Goal: Communication & Community: Share content

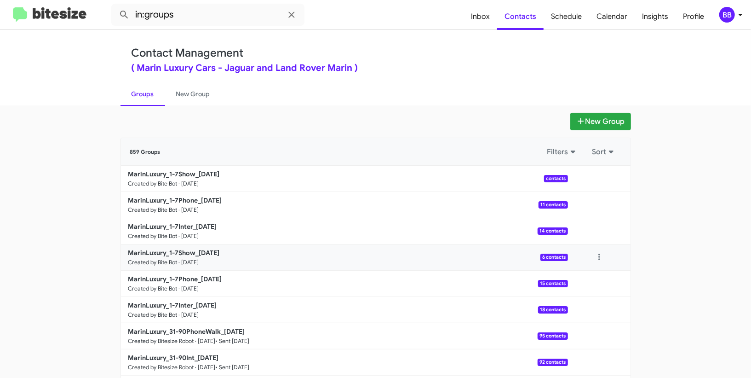
scroll to position [7, 0]
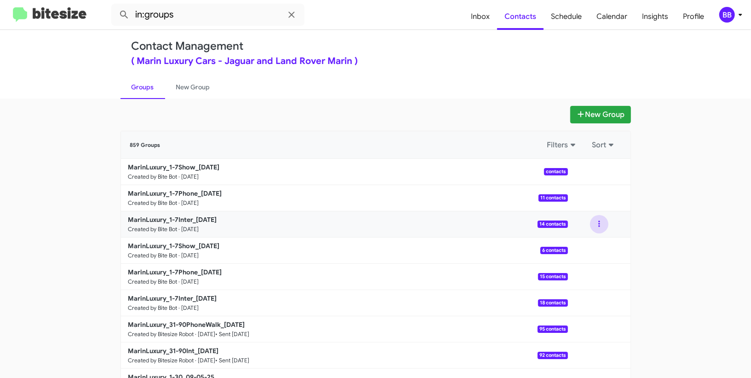
click at [603, 223] on button at bounding box center [599, 224] width 18 height 18
click at [598, 244] on button "View contacts" at bounding box center [572, 249] width 74 height 22
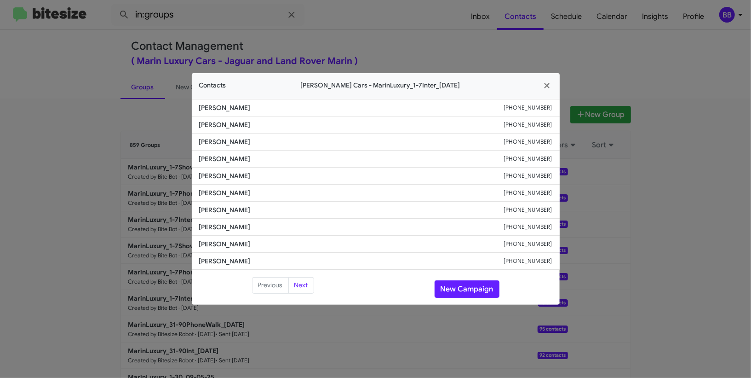
click at [244, 198] on li "Celeste Lee-Bobroff +14153077865" at bounding box center [376, 192] width 368 height 17
copy span "Celeste Lee-Bobroff"
drag, startPoint x: 613, startPoint y: 98, endPoint x: 529, endPoint y: 251, distance: 174.4
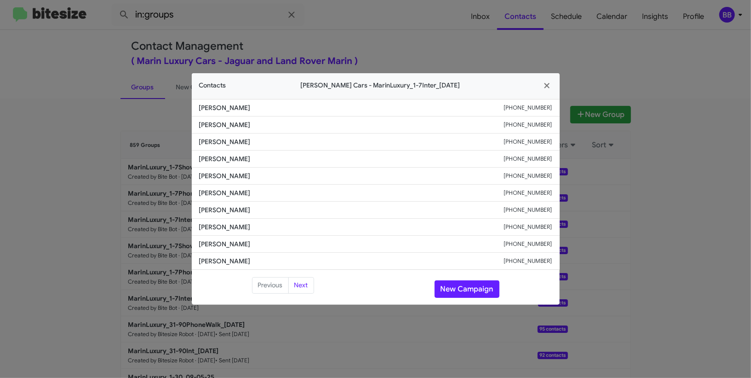
click at [611, 106] on modal-container "Contacts Marin Luxury Cars - MarinLuxury_1-7Inter_09-12-25 John Chiang +1415260…" at bounding box center [375, 189] width 751 height 378
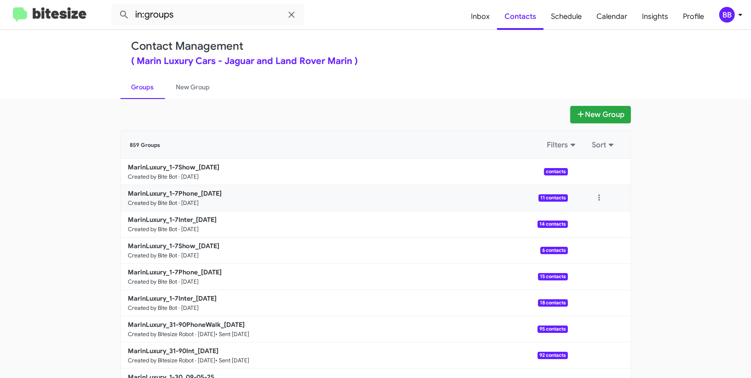
click at [611, 201] on div at bounding box center [599, 198] width 63 height 18
drag, startPoint x: 605, startPoint y: 200, endPoint x: 602, endPoint y: 206, distance: 6.8
click at [605, 201] on button at bounding box center [599, 198] width 18 height 18
drag, startPoint x: 598, startPoint y: 218, endPoint x: 593, endPoint y: 218, distance: 5.1
click at [593, 218] on button "View contacts" at bounding box center [572, 223] width 74 height 22
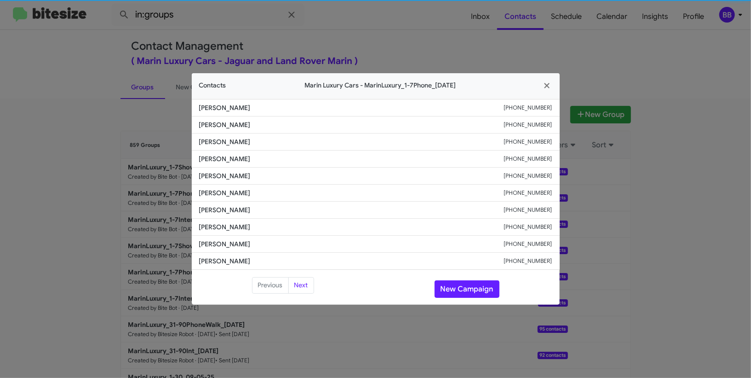
click at [216, 196] on span "Arvin Zou" at bounding box center [351, 192] width 305 height 9
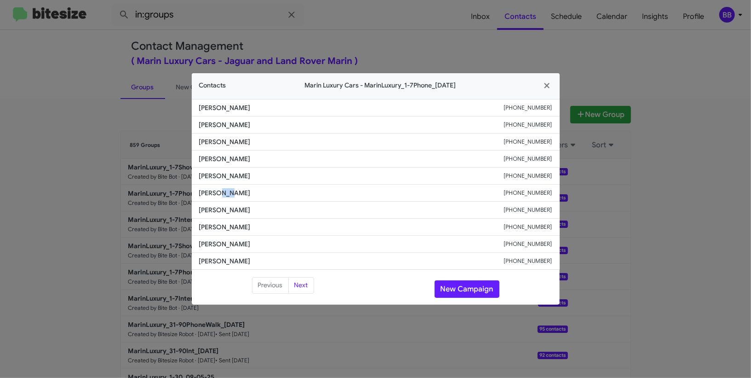
click at [216, 196] on span "Arvin Zou" at bounding box center [351, 192] width 305 height 9
click at [214, 196] on span "Arvin Zou" at bounding box center [351, 192] width 305 height 9
copy span "Arvin Zou"
click at [572, 72] on modal-container "Contacts Marin Luxury Cars - MarinLuxury_1-7Phone_09-12-25 Cj Mcelroy +14159424…" at bounding box center [375, 189] width 751 height 378
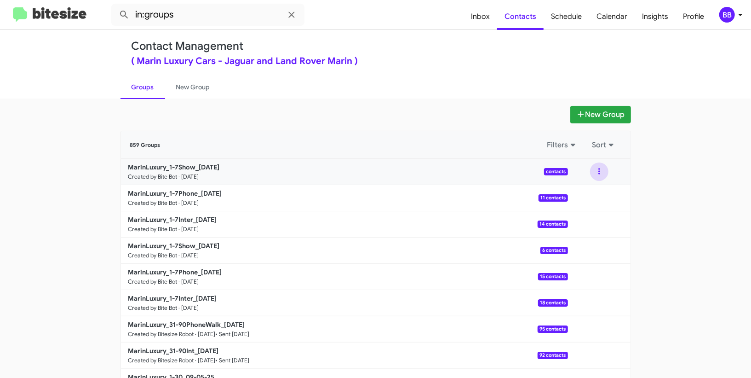
click at [599, 172] on button at bounding box center [599, 171] width 18 height 18
click at [598, 185] on button "View contacts" at bounding box center [572, 196] width 74 height 22
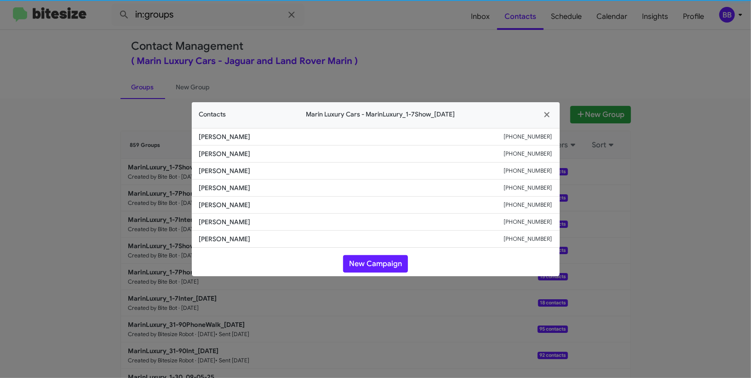
click at [252, 190] on span "Mike Clauss" at bounding box center [351, 187] width 305 height 9
drag, startPoint x: 319, startPoint y: 184, endPoint x: 199, endPoint y: 185, distance: 120.1
click at [222, 187] on span "Mike Clauss" at bounding box center [351, 187] width 305 height 9
click at [199, 185] on span "Mike Clauss" at bounding box center [351, 187] width 305 height 9
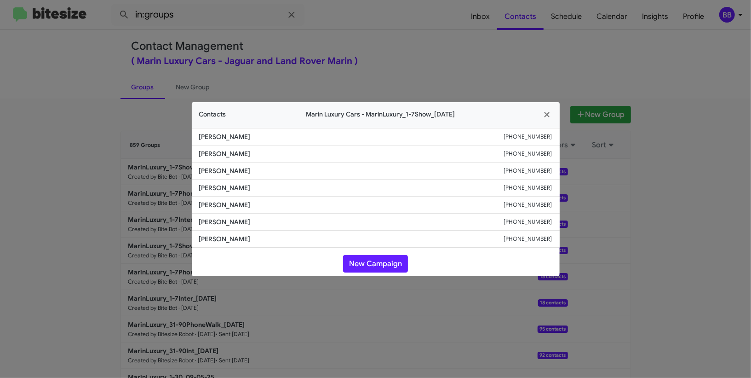
click at [213, 187] on span "Mike Clauss" at bounding box center [351, 187] width 305 height 9
click at [213, 185] on span "Mike Clauss" at bounding box center [351, 187] width 305 height 9
drag, startPoint x: 219, startPoint y: 177, endPoint x: 219, endPoint y: 169, distance: 7.8
click at [219, 176] on li "Peter Zaru +16502241370" at bounding box center [376, 170] width 368 height 17
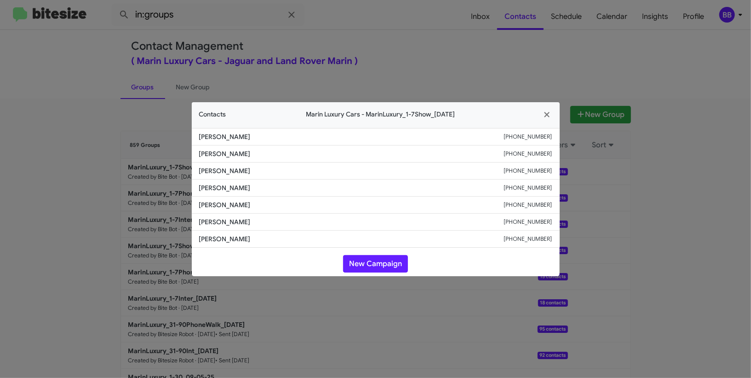
click at [222, 162] on li "Peter Zaru +16502241370" at bounding box center [376, 170] width 368 height 17
click at [230, 155] on span "Chris Shaughnessy" at bounding box center [351, 153] width 305 height 9
copy span "Chris Shaughnessy"
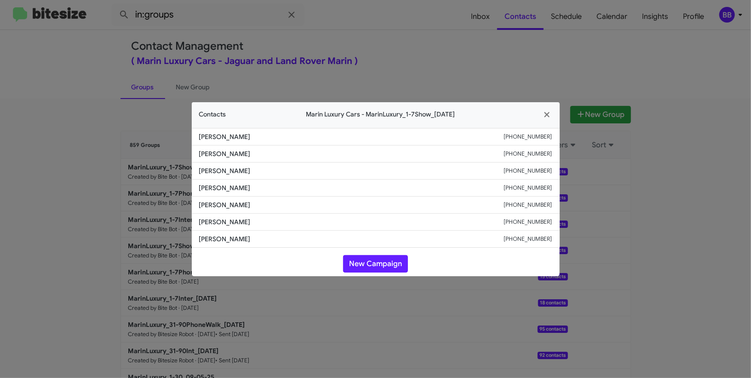
click at [256, 72] on modal-container "Contacts Marin Luxury Cars - MarinLuxury_1-7Show_09-12-25 Monika Zacharewicz +1…" at bounding box center [375, 189] width 751 height 378
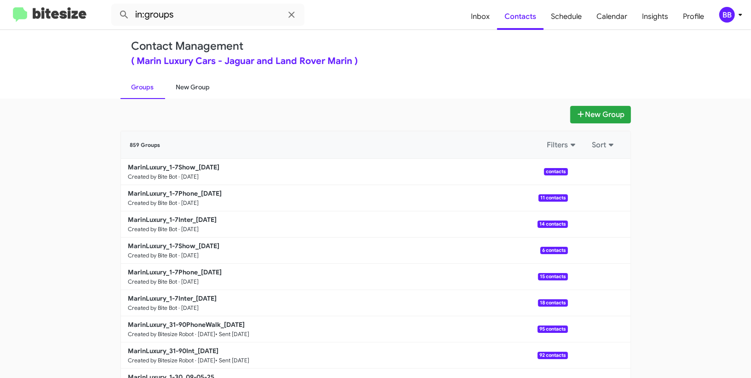
click at [189, 86] on link "New Group" at bounding box center [193, 87] width 56 height 24
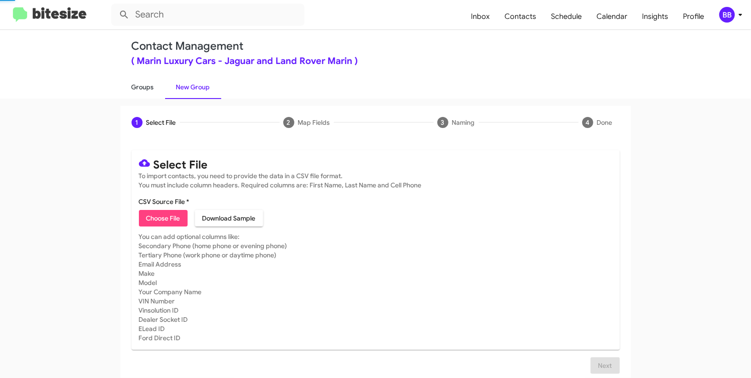
click at [146, 84] on link "Groups" at bounding box center [143, 87] width 45 height 24
type input "in:groups"
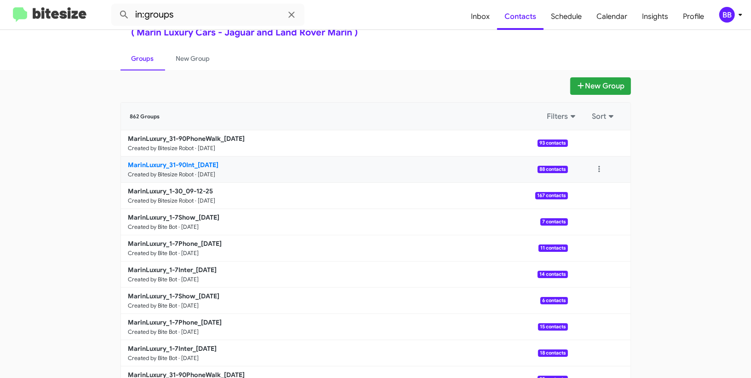
scroll to position [38, 0]
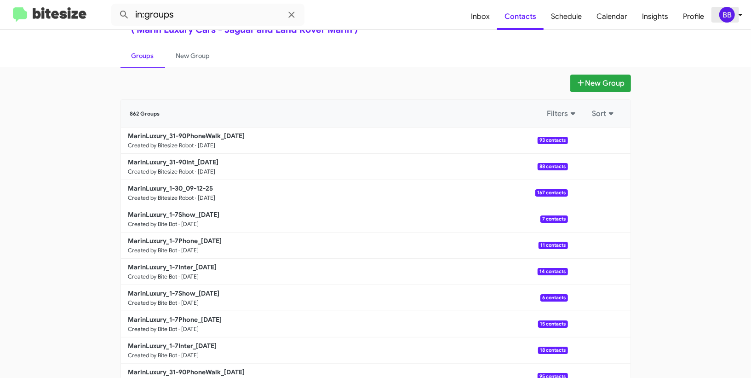
click at [728, 22] on div "BB" at bounding box center [727, 15] width 16 height 16
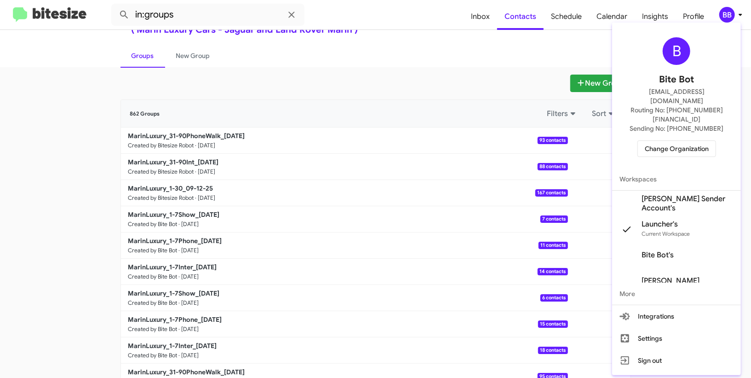
click at [735, 242] on div "B Bite Bot madoka+2@bitesize.co Routing No: +1 (415) 460-4600 Sending No: +1 (4…" at bounding box center [375, 189] width 751 height 378
click at [658, 190] on span "[PERSON_NAME] Sender Account's" at bounding box center [676, 203] width 129 height 26
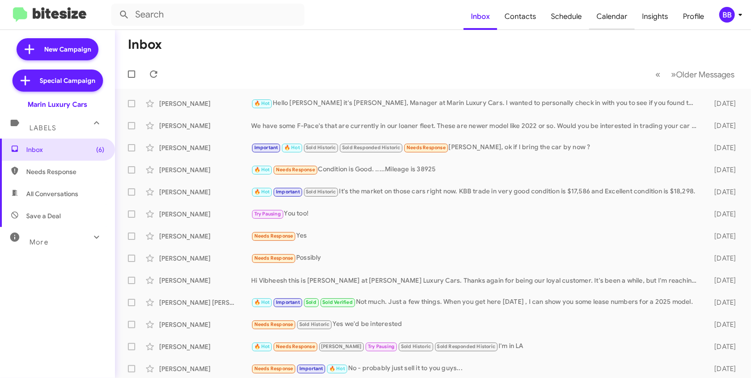
click at [616, 24] on span "Calendar" at bounding box center [612, 16] width 46 height 27
click at [668, 18] on span "Insights" at bounding box center [655, 16] width 41 height 27
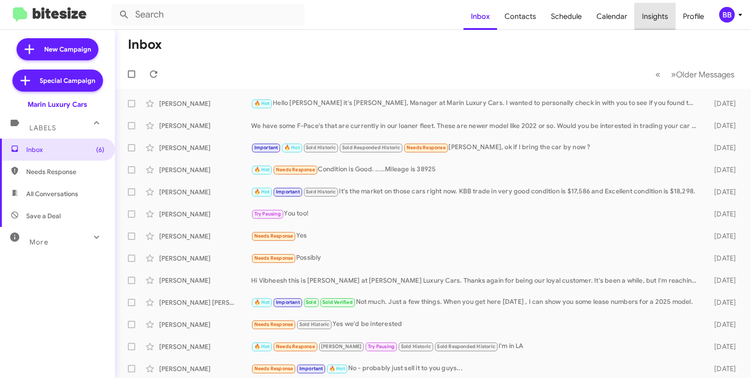
click at [668, 18] on span "Insights" at bounding box center [655, 16] width 41 height 27
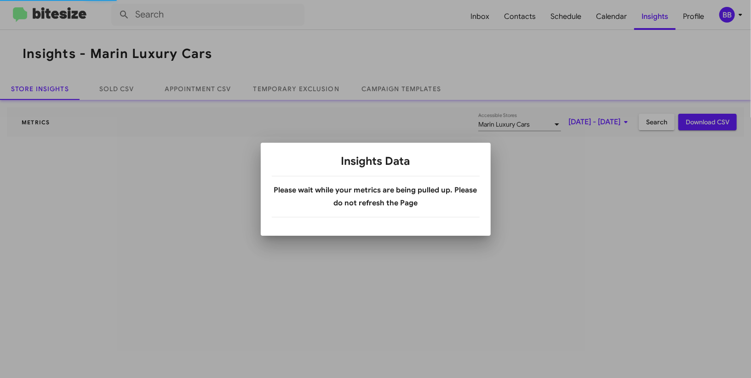
drag, startPoint x: 317, startPoint y: 99, endPoint x: 317, endPoint y: 89, distance: 10.6
click at [317, 99] on div at bounding box center [375, 189] width 751 height 378
click at [317, 89] on div at bounding box center [375, 189] width 751 height 378
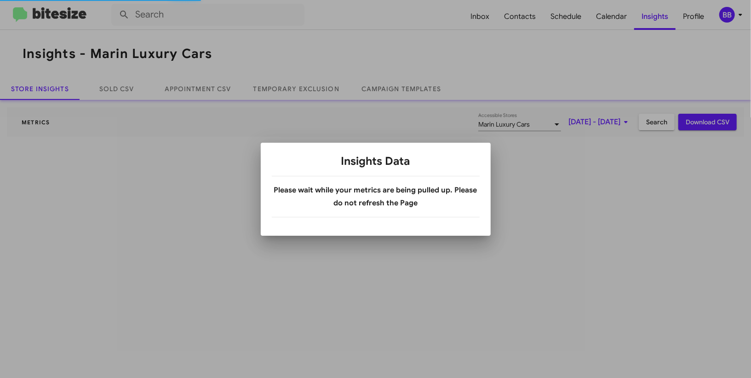
click at [317, 89] on div at bounding box center [375, 189] width 751 height 378
click at [317, 89] on link "Temporary Exclusion" at bounding box center [296, 89] width 108 height 22
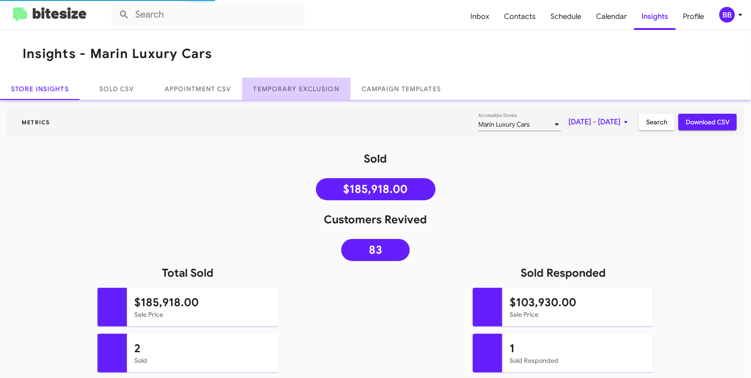
click at [317, 89] on link "Temporary Exclusion" at bounding box center [296, 89] width 108 height 22
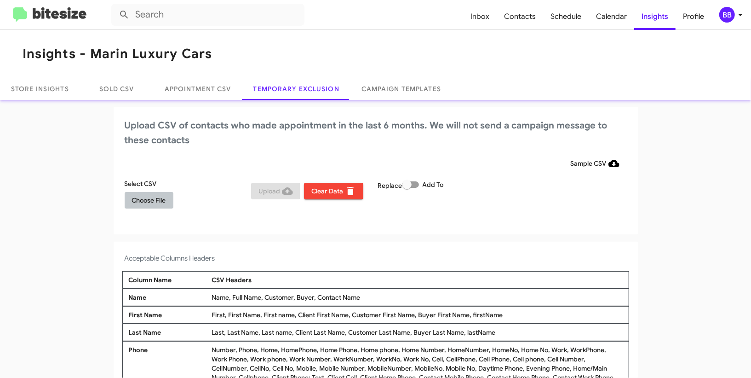
click at [147, 204] on span "Choose File" at bounding box center [149, 200] width 34 height 17
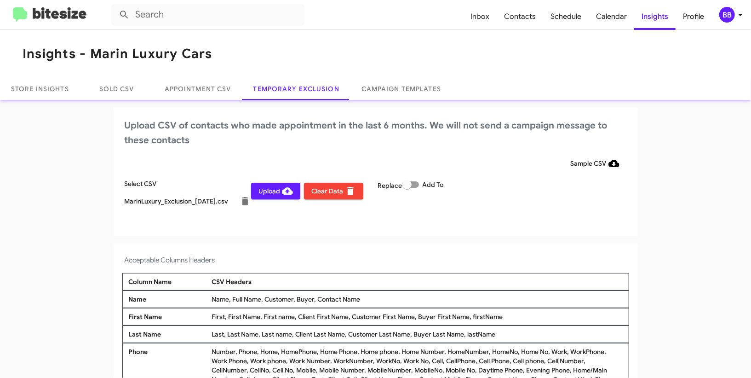
click at [372, 149] on div "Upload CSV of contacts who made appointment in the last 6 months. We will not s…" at bounding box center [376, 171] width 524 height 129
click at [738, 22] on span "BB" at bounding box center [733, 15] width 28 height 16
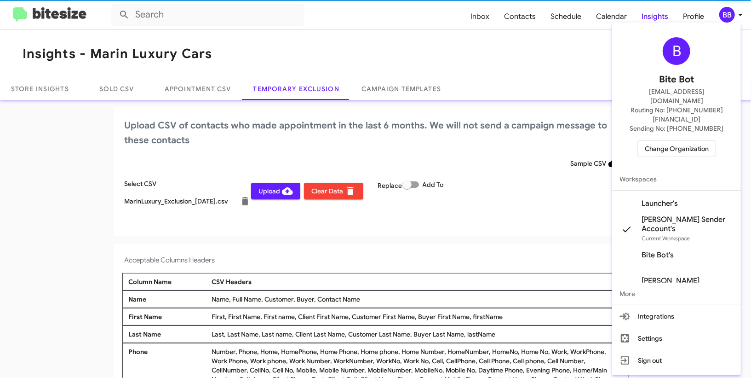
click at [736, 16] on div at bounding box center [375, 189] width 751 height 378
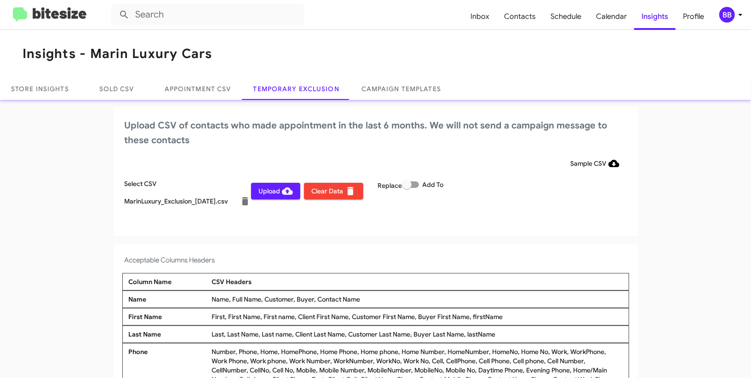
click at [256, 185] on button "Upload" at bounding box center [275, 191] width 49 height 17
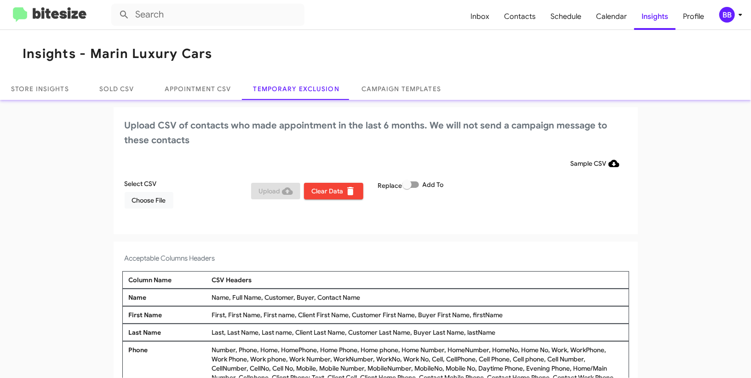
click at [723, 17] on div "BB" at bounding box center [727, 15] width 16 height 16
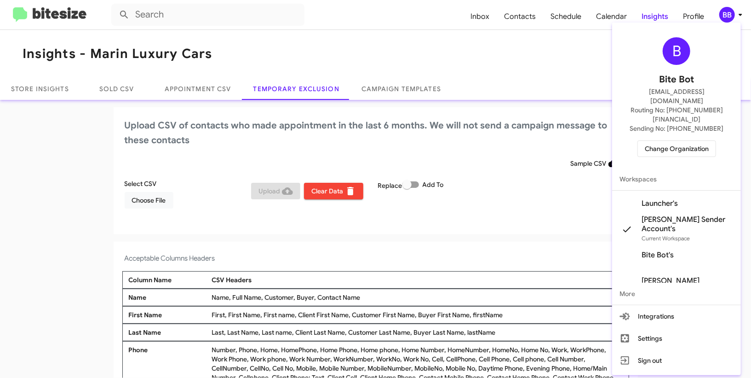
click at [673, 141] on span "Change Organization" at bounding box center [677, 149] width 64 height 16
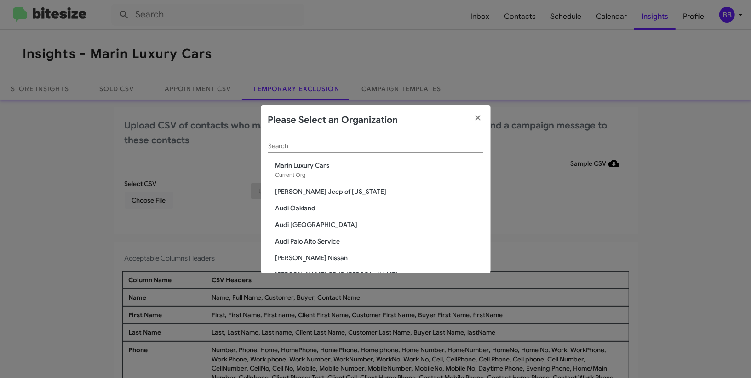
click at [341, 148] on input "Search" at bounding box center [375, 146] width 215 height 7
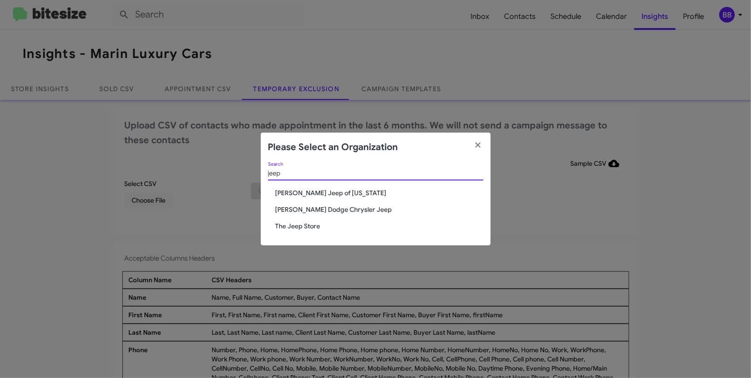
type input "jeep"
click at [288, 228] on span "The Jeep Store" at bounding box center [380, 225] width 208 height 9
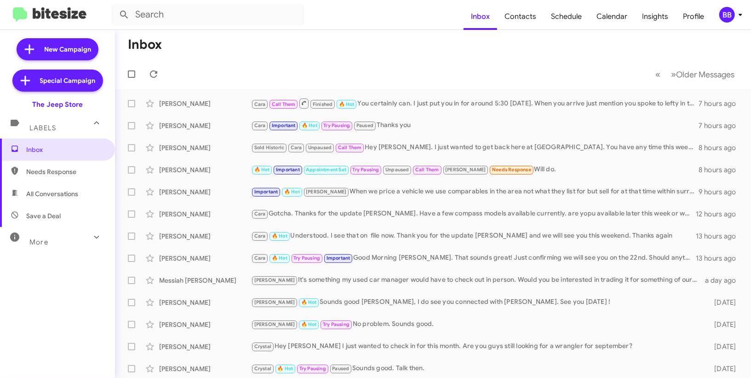
click at [745, 12] on mat-toolbar "Inbox Contacts Schedule Calendar Insights Profile BB" at bounding box center [375, 14] width 751 height 29
click at [736, 16] on icon at bounding box center [740, 14] width 11 height 11
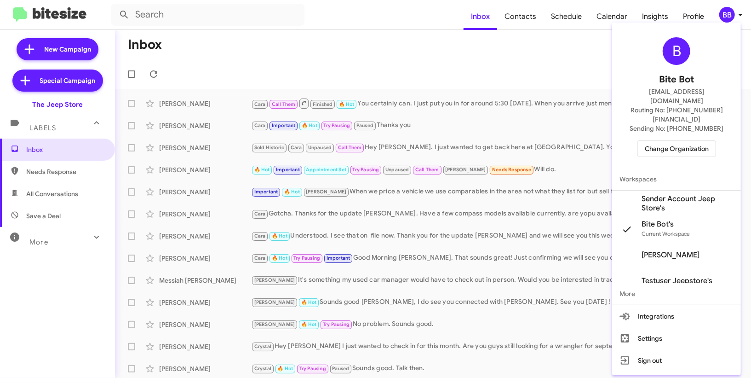
click at [685, 194] on span "Sender Account Jeep Store's" at bounding box center [688, 203] width 92 height 18
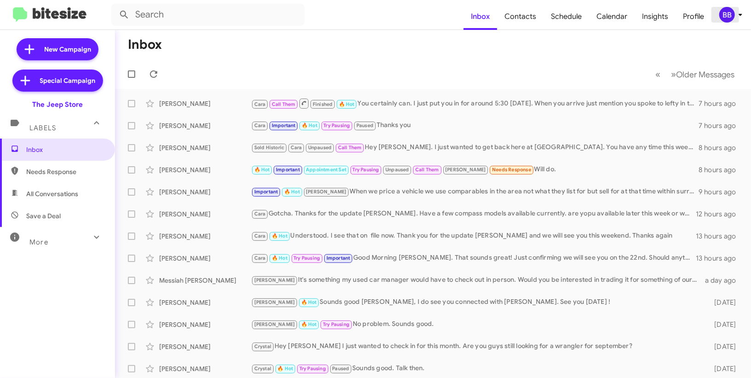
click at [724, 12] on div "BB" at bounding box center [727, 15] width 16 height 16
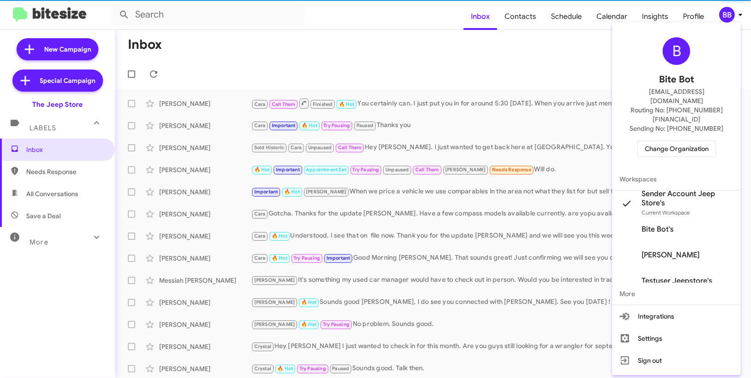
scroll to position [0, 0]
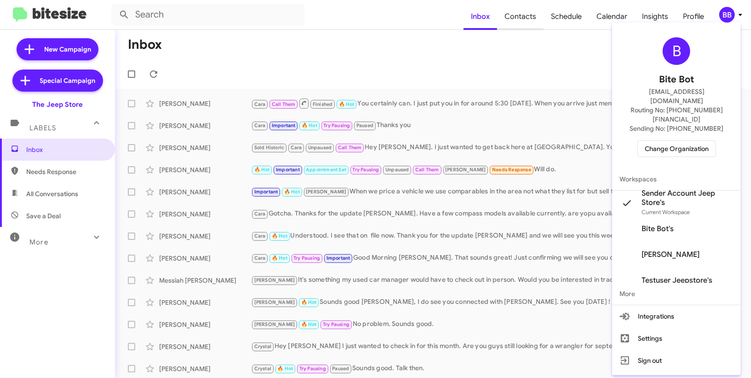
drag, startPoint x: 468, startPoint y: 18, endPoint x: 507, endPoint y: 15, distance: 39.7
click at [468, 18] on div at bounding box center [375, 189] width 751 height 378
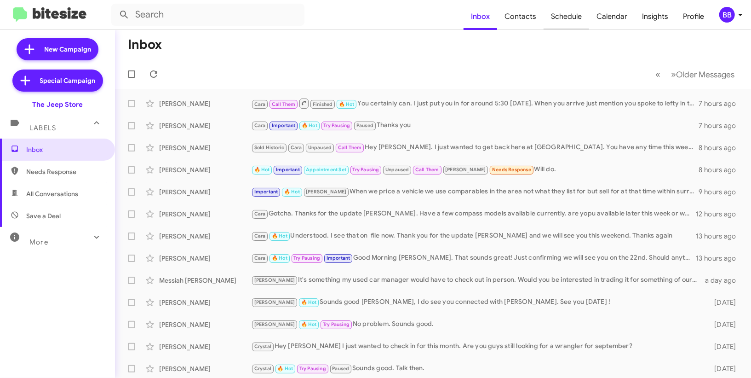
click at [550, 20] on span "Schedule" at bounding box center [567, 16] width 46 height 27
click at [537, 21] on span "Contacts" at bounding box center [520, 16] width 46 height 27
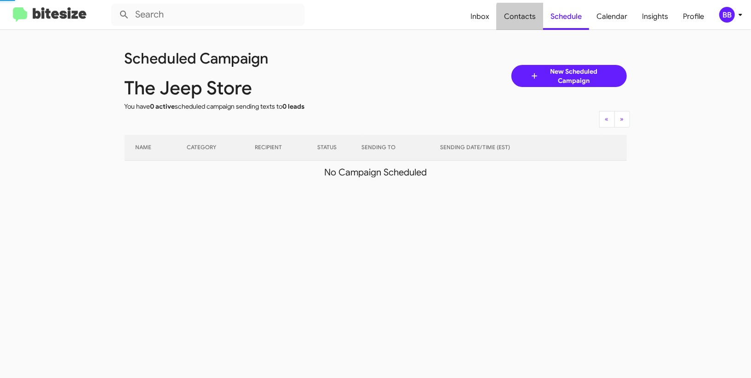
drag, startPoint x: 537, startPoint y: 22, endPoint x: 525, endPoint y: 47, distance: 28.0
click at [536, 22] on span "Contacts" at bounding box center [520, 16] width 46 height 27
type input "in:groups"
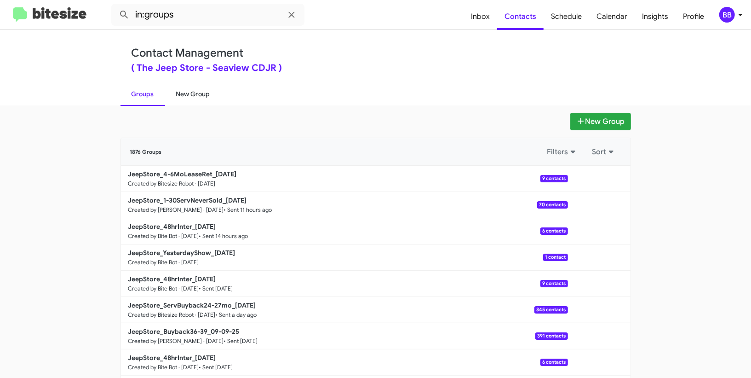
click at [202, 84] on link "New Group" at bounding box center [193, 94] width 56 height 24
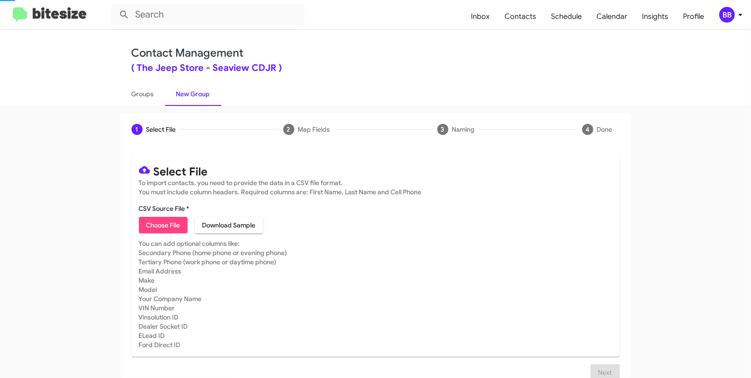
click at [173, 222] on span "Choose File" at bounding box center [163, 225] width 34 height 17
type input "JeepStore_48hrInter_09-12-25"
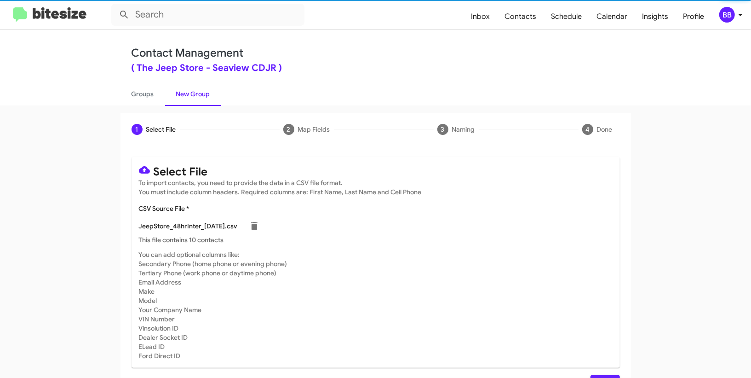
scroll to position [24, 0]
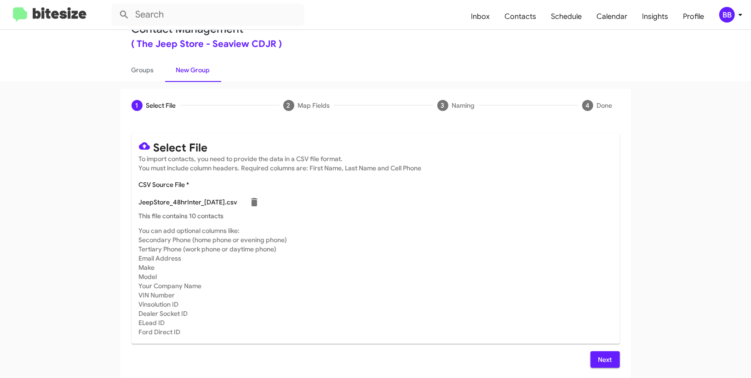
click at [602, 360] on span "Next" at bounding box center [605, 359] width 15 height 17
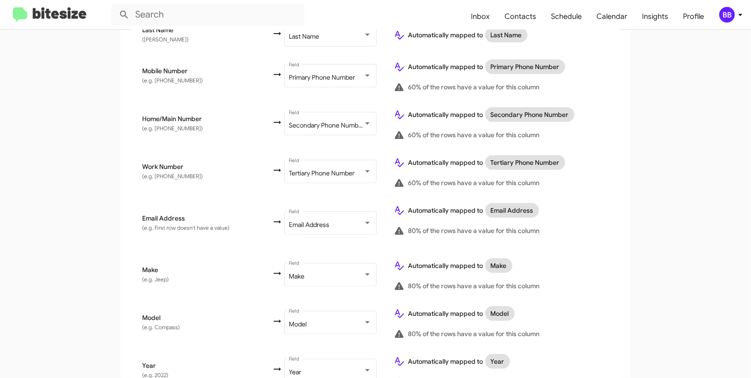
scroll to position [0, 0]
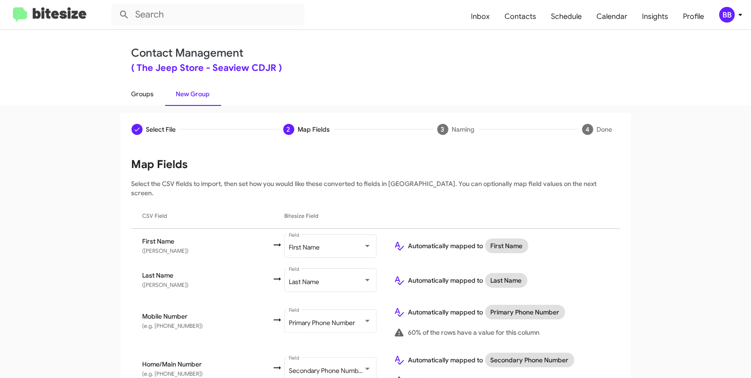
click at [172, 88] on link "New Group" at bounding box center [193, 94] width 56 height 24
click at [160, 89] on link "Groups" at bounding box center [143, 94] width 45 height 24
type input "in:groups"
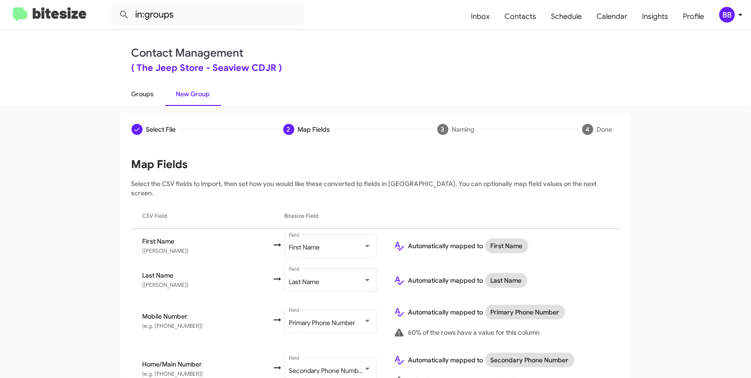
click at [160, 89] on link "Groups" at bounding box center [143, 94] width 45 height 24
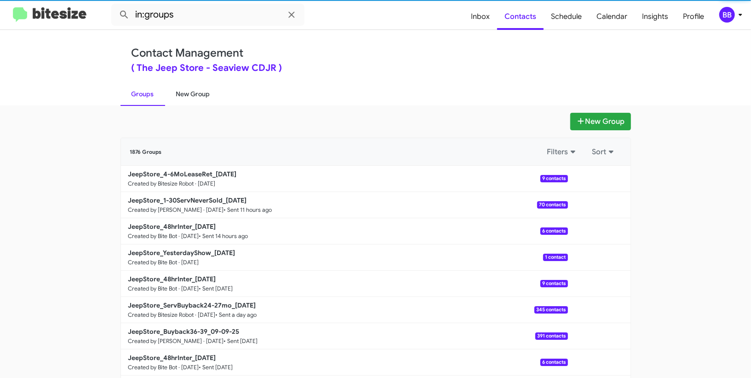
click at [184, 95] on link "New Group" at bounding box center [193, 94] width 56 height 24
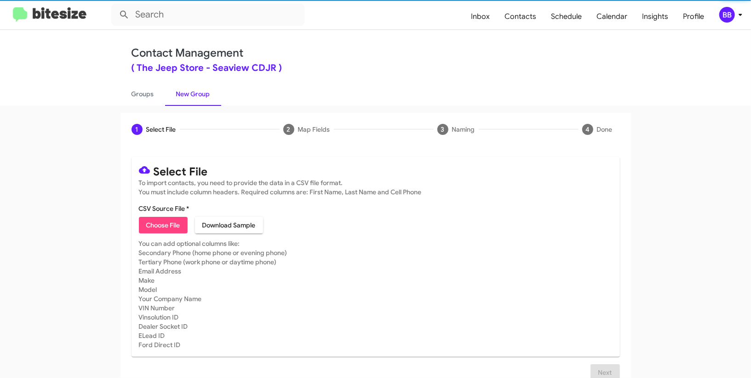
click at [163, 224] on span "Choose File" at bounding box center [163, 225] width 34 height 17
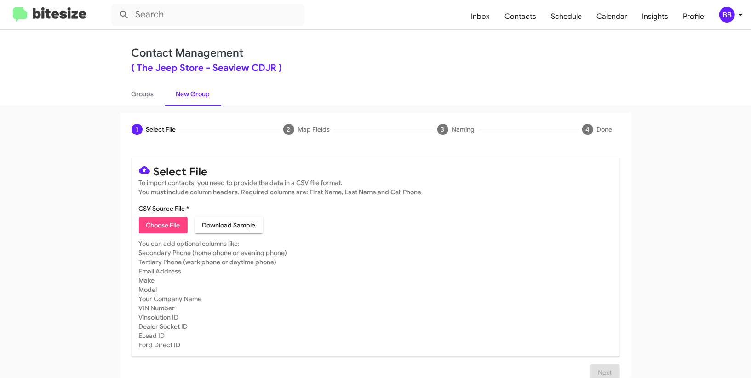
type input "JeepStore_48hrInter_09-12-25"
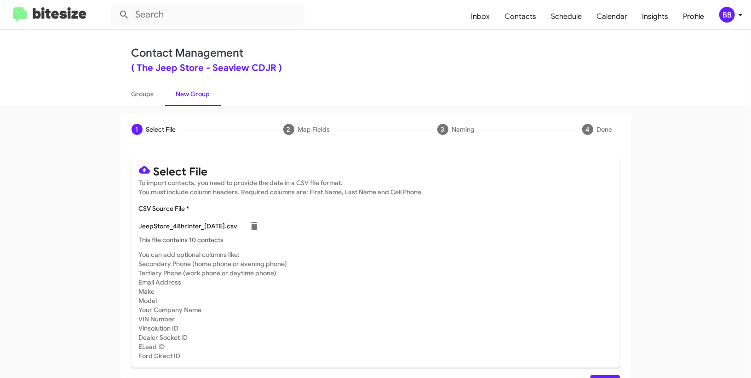
scroll to position [24, 0]
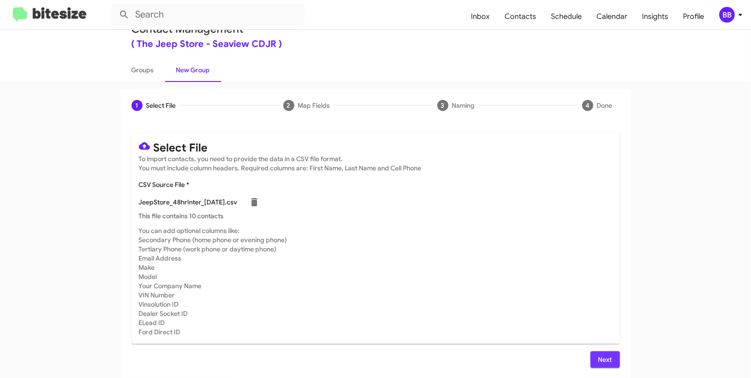
drag, startPoint x: 594, startPoint y: 357, endPoint x: 559, endPoint y: 323, distance: 48.5
click at [594, 357] on button "Next" at bounding box center [605, 359] width 29 height 17
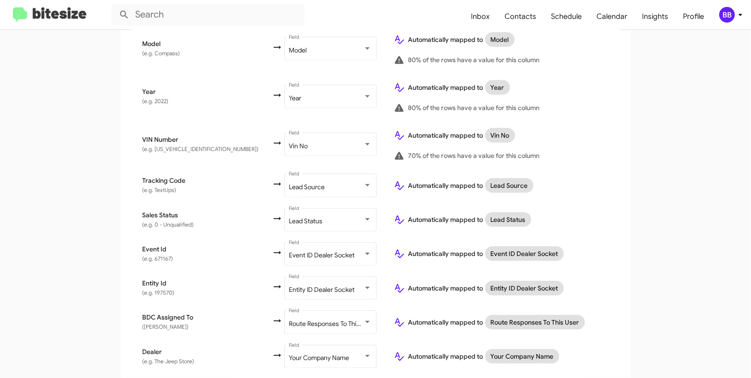
scroll to position [542, 0]
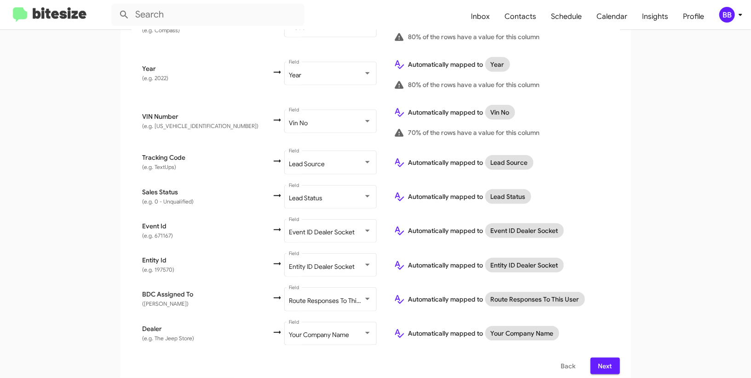
click at [612, 362] on span "Next" at bounding box center [605, 365] width 15 height 17
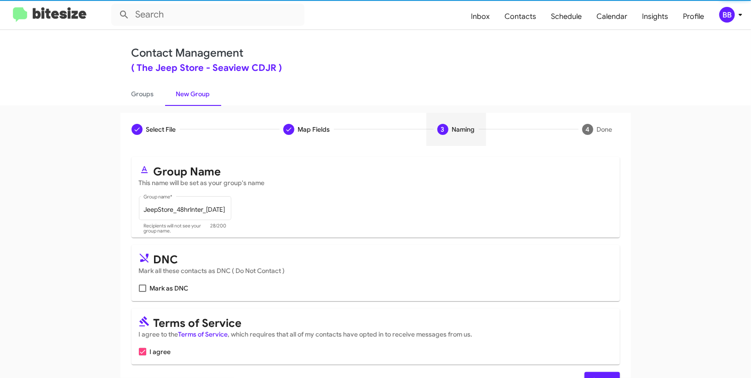
scroll to position [26, 0]
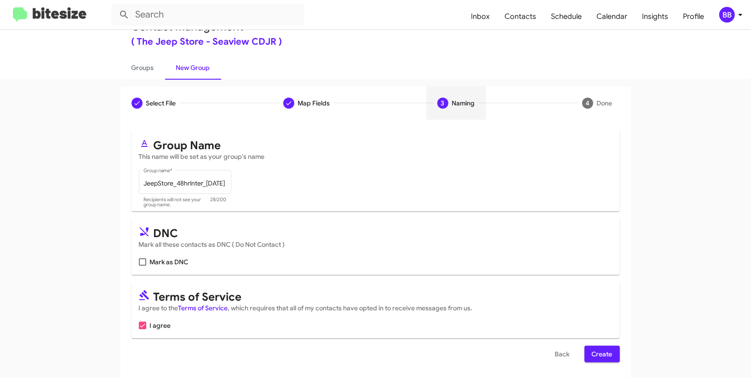
drag, startPoint x: 593, startPoint y: 356, endPoint x: 402, endPoint y: 181, distance: 259.5
click at [593, 355] on span "Create" at bounding box center [602, 353] width 21 height 17
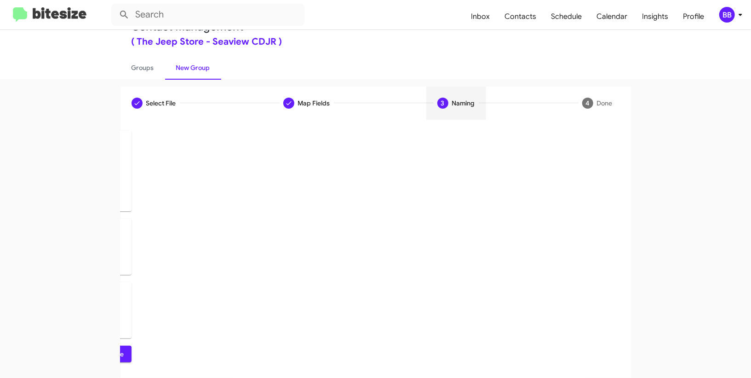
scroll to position [0, 0]
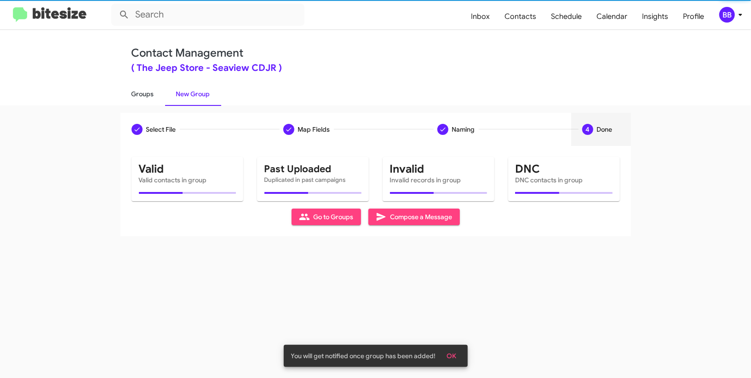
click at [123, 89] on link "Groups" at bounding box center [143, 94] width 45 height 24
type input "in:groups"
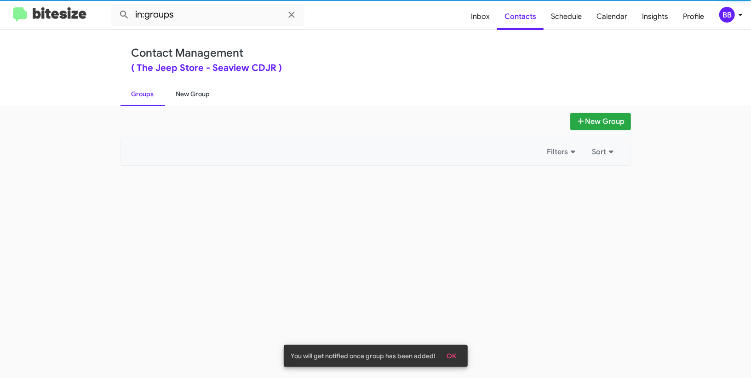
drag, startPoint x: 123, startPoint y: 89, endPoint x: 185, endPoint y: 90, distance: 62.1
click at [124, 89] on link "Groups" at bounding box center [143, 94] width 45 height 24
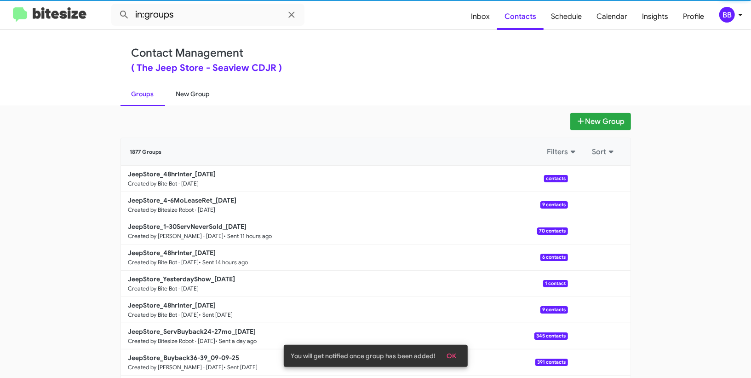
click at [186, 90] on link "New Group" at bounding box center [193, 94] width 56 height 24
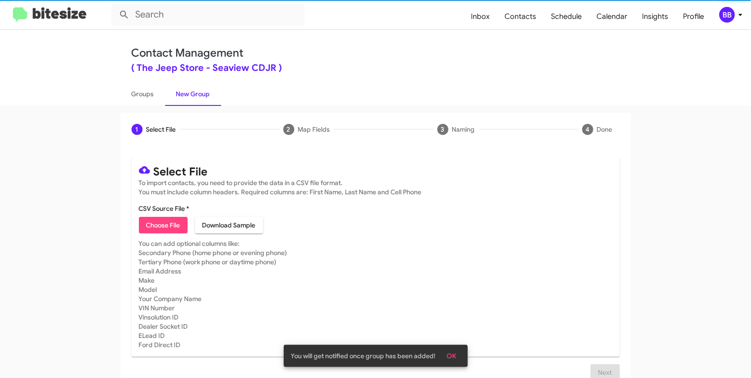
click at [186, 90] on link "New Group" at bounding box center [193, 94] width 56 height 24
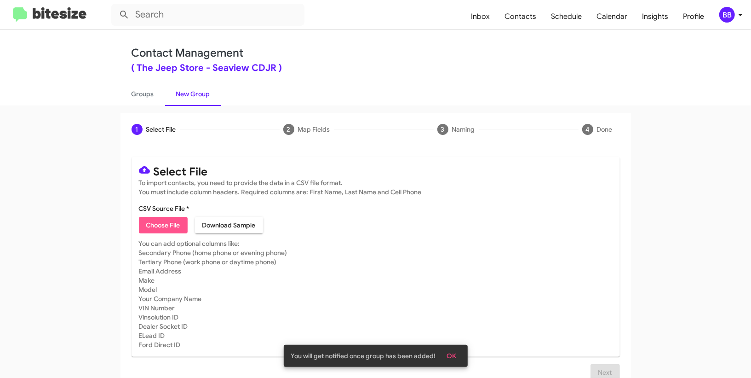
click at [167, 225] on span "Choose File" at bounding box center [163, 225] width 34 height 17
type input "JeepStore_YesterdayShow_09-12-25"
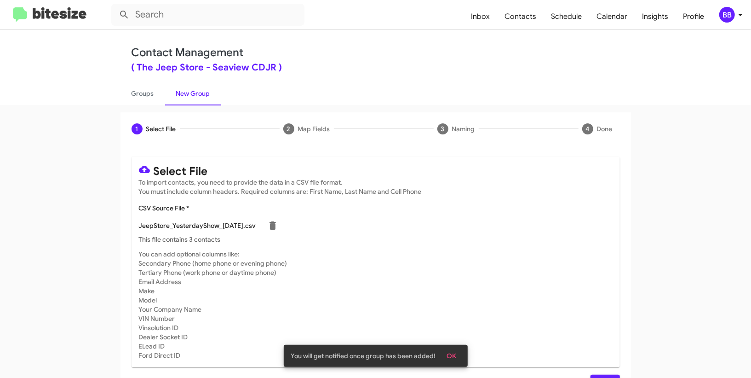
scroll to position [24, 0]
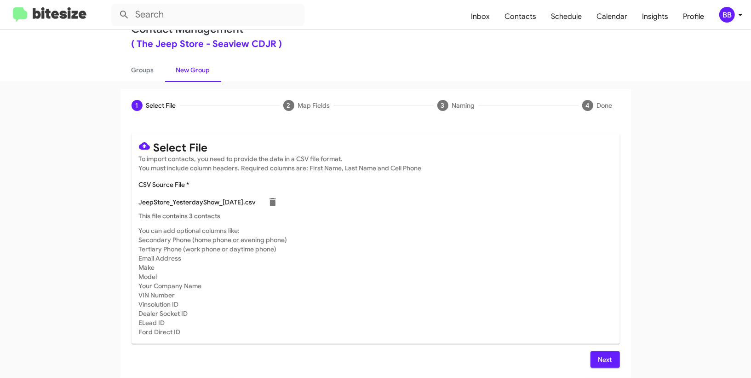
click at [737, 364] on div at bounding box center [737, 364] width 0 height 0
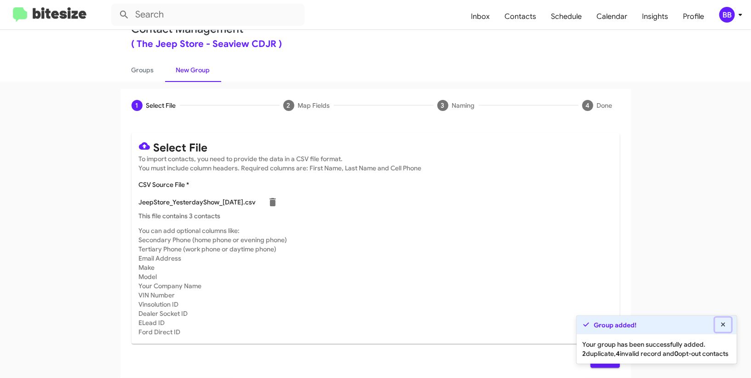
click at [717, 317] on button at bounding box center [723, 324] width 17 height 14
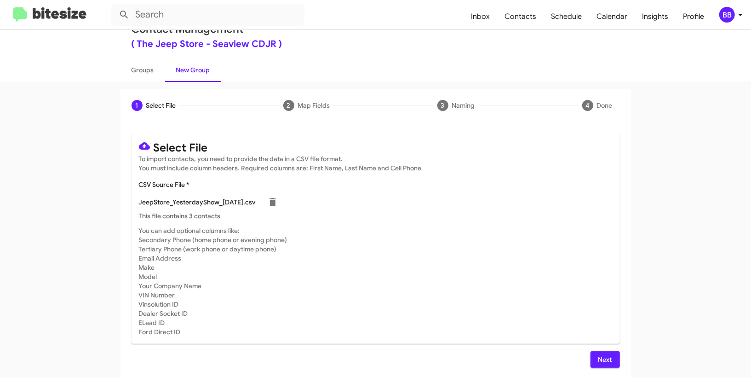
click at [606, 368] on div "Select File To import contacts, you need to provide the data in a CSV file form…" at bounding box center [376, 250] width 511 height 257
drag, startPoint x: 602, startPoint y: 357, endPoint x: 481, endPoint y: 266, distance: 151.2
click at [600, 357] on span "Next" at bounding box center [605, 359] width 15 height 17
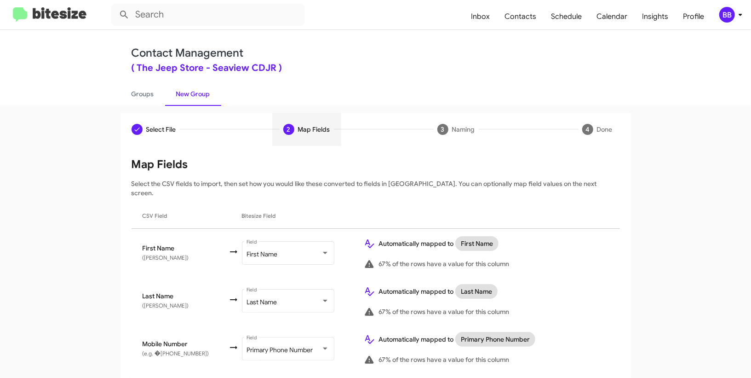
scroll to position [163, 0]
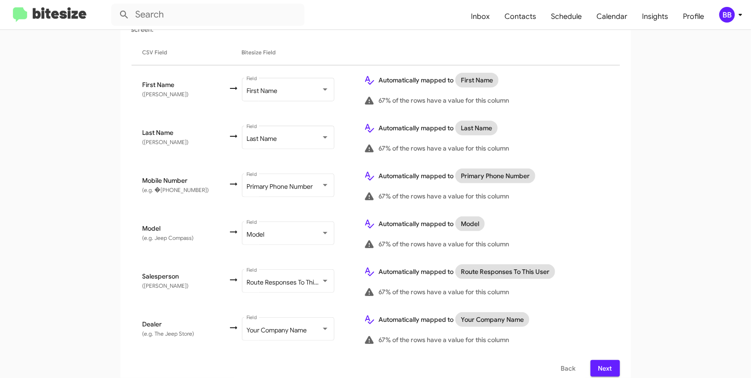
drag, startPoint x: 598, startPoint y: 356, endPoint x: 585, endPoint y: 336, distance: 23.4
click at [598, 360] on span "Next" at bounding box center [605, 368] width 15 height 17
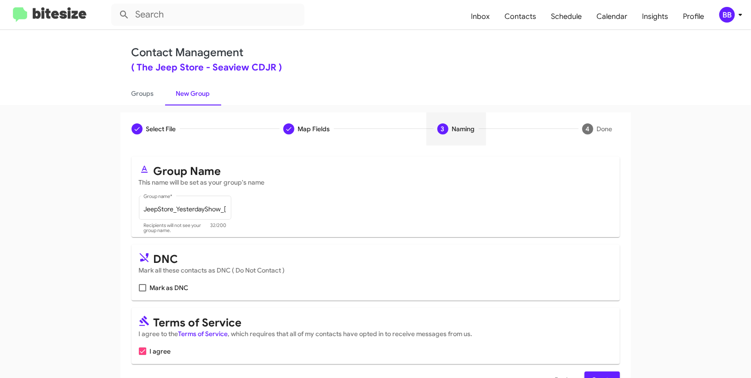
scroll to position [5, 0]
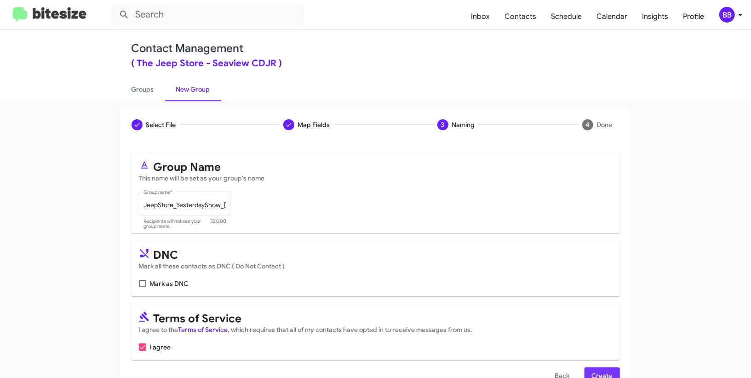
click at [606, 374] on span "Create" at bounding box center [602, 375] width 21 height 17
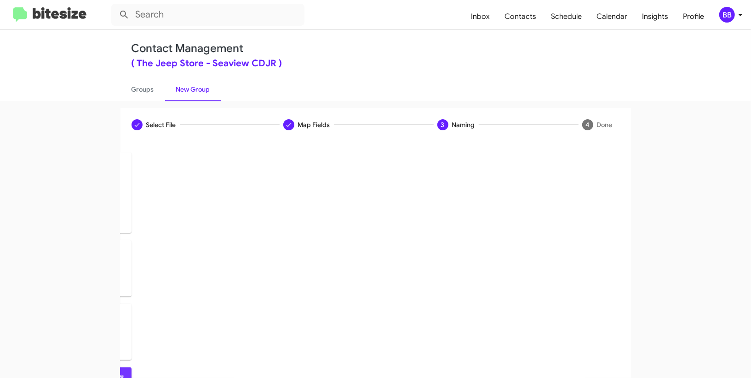
scroll to position [0, 0]
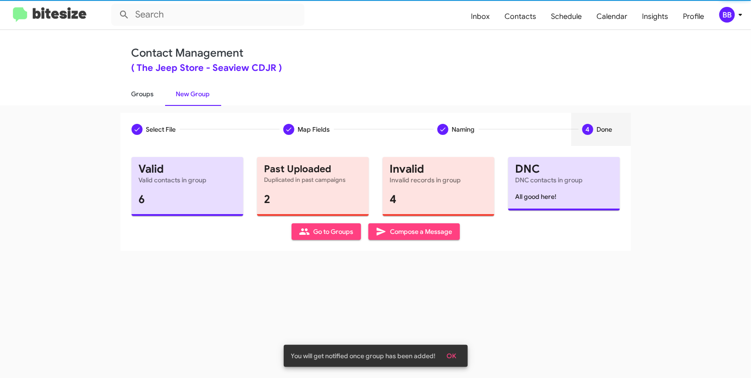
click at [151, 82] on link "Groups" at bounding box center [143, 94] width 45 height 24
type input "in:groups"
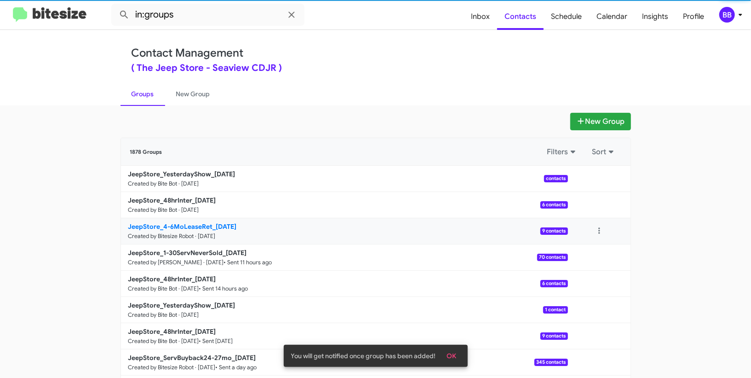
scroll to position [2, 0]
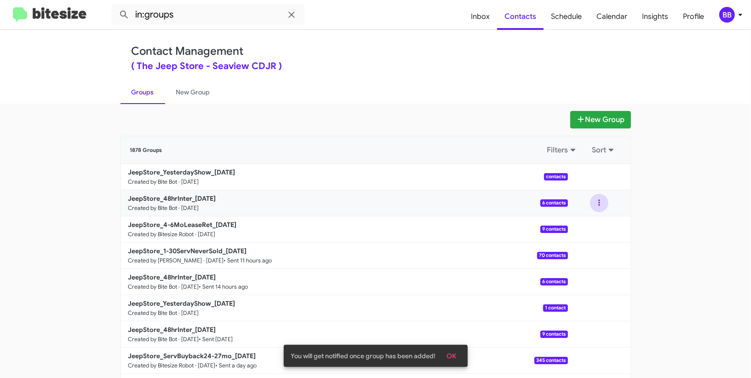
click at [599, 204] on button at bounding box center [599, 203] width 18 height 18
click at [583, 224] on button "View contacts" at bounding box center [572, 228] width 74 height 22
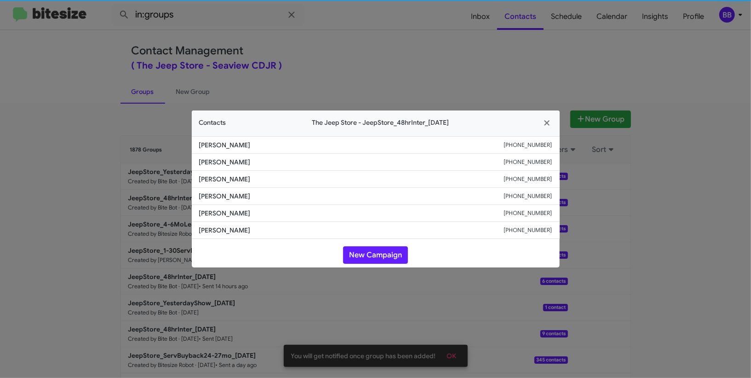
click at [220, 200] on span "Jennifer Mcinnes" at bounding box center [351, 195] width 305 height 9
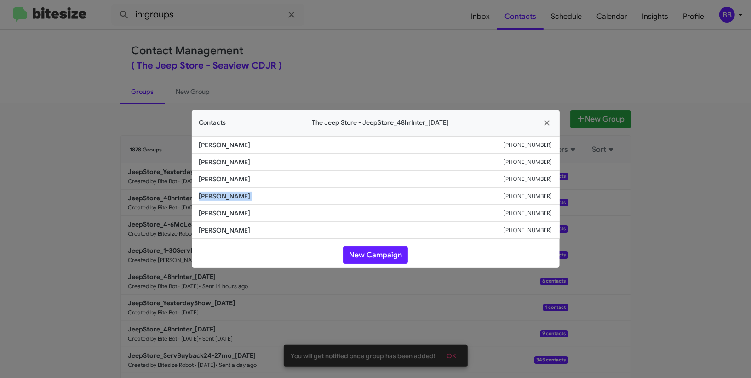
click at [220, 199] on span "Jennifer Mcinnes" at bounding box center [351, 195] width 305 height 9
copy span "Jennifer Mcinnes"
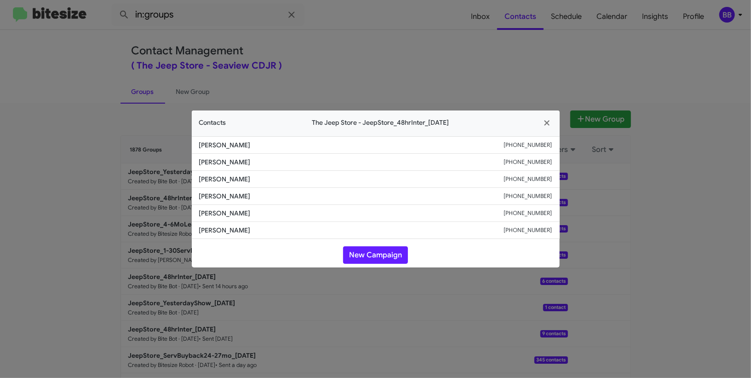
drag, startPoint x: 417, startPoint y: 21, endPoint x: 567, endPoint y: 144, distance: 194.8
click at [429, 33] on modal-container "Contacts The Jeep Store - JeepStore_48hrInter_09-12-25 Kaysionna Clarke +184829…" at bounding box center [375, 189] width 751 height 378
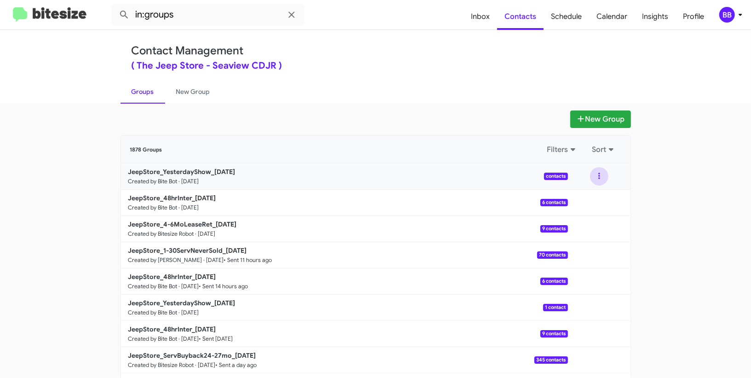
click at [597, 181] on button at bounding box center [599, 176] width 18 height 18
click at [590, 194] on button "View contacts" at bounding box center [572, 201] width 74 height 22
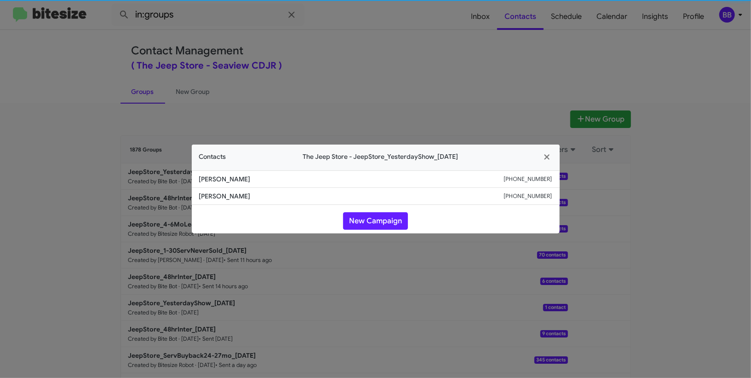
click at [222, 188] on li "Sheila Mcgowan +19089025903" at bounding box center [376, 196] width 368 height 17
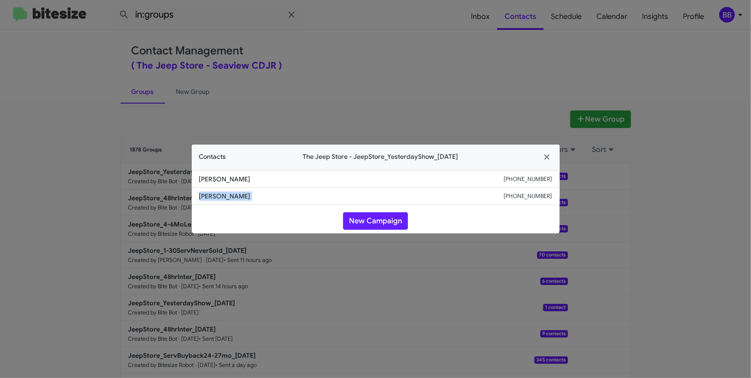
click at [222, 188] on li "Sheila Mcgowan +19089025903" at bounding box center [376, 196] width 368 height 17
copy span "Sheila Mcgowan"
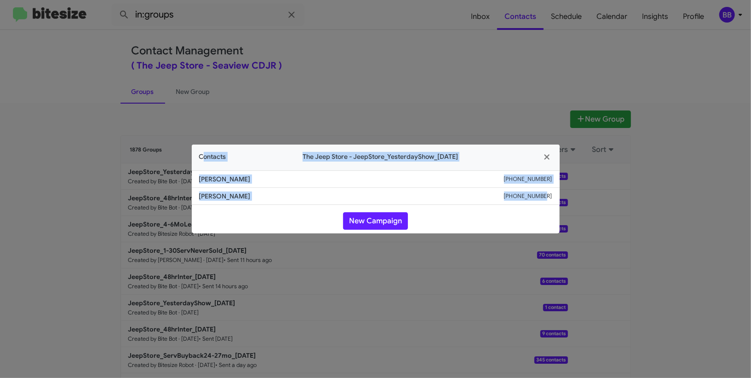
drag, startPoint x: 117, startPoint y: 43, endPoint x: 253, endPoint y: 242, distance: 240.3
click at [256, 258] on modal-container "Contacts The Jeep Store - JeepStore_YesterdayShow_09-12-25 John Viserto +163188…" at bounding box center [375, 189] width 751 height 378
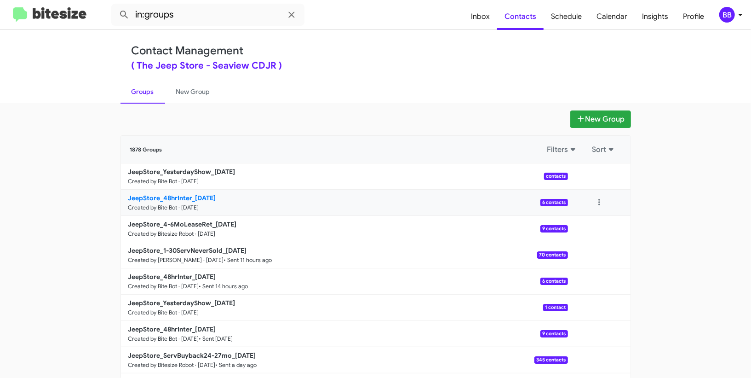
scroll to position [3, 0]
click at [602, 173] on button at bounding box center [599, 176] width 18 height 18
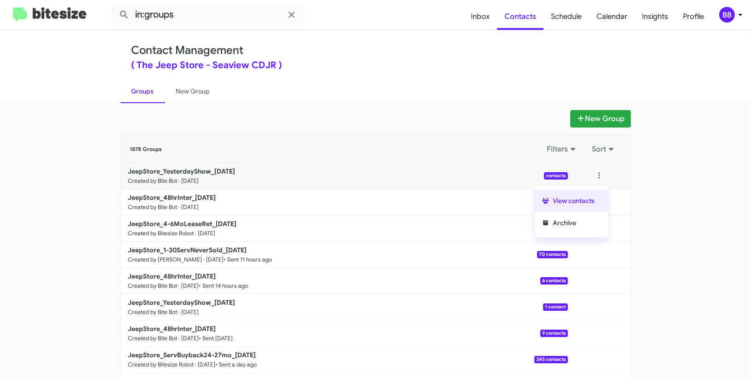
click at [597, 191] on button "View contacts" at bounding box center [572, 201] width 74 height 22
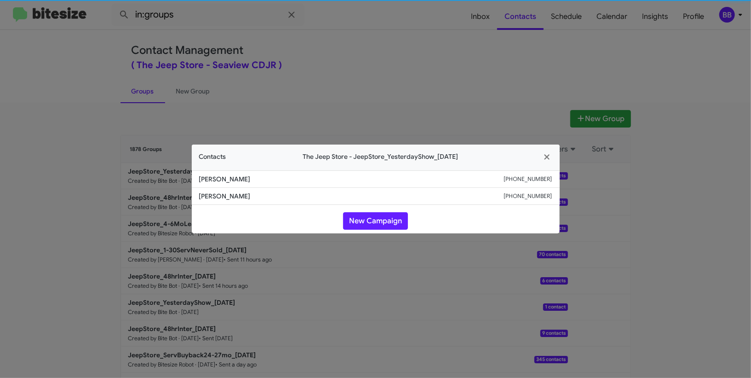
click at [213, 185] on li "John Viserto +16318851002" at bounding box center [376, 178] width 368 height 17
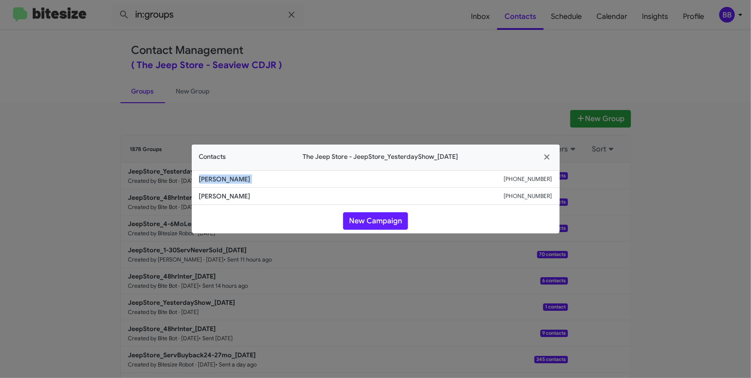
click at [213, 185] on li "John Viserto +16318851002" at bounding box center [376, 178] width 368 height 17
copy span "[PERSON_NAME]"
drag, startPoint x: 118, startPoint y: 76, endPoint x: 230, endPoint y: 173, distance: 148.0
click at [241, 178] on modal-container "Contacts The Jeep Store - JeepStore_YesterdayShow_09-12-25 John Viserto +163188…" at bounding box center [375, 189] width 751 height 378
click at [225, 174] on li "John Viserto +16318851002" at bounding box center [376, 178] width 368 height 17
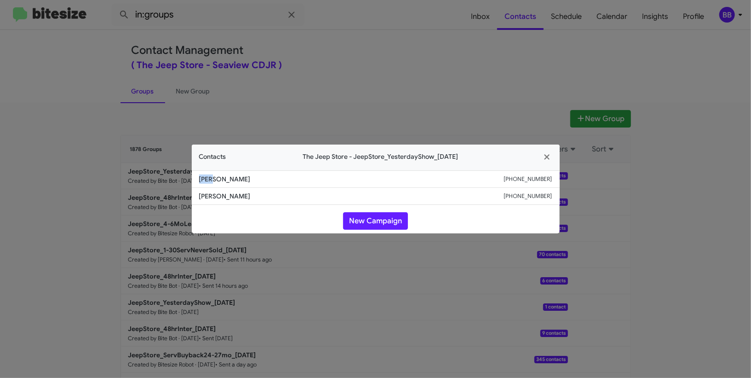
click at [225, 174] on span "[PERSON_NAME]" at bounding box center [351, 178] width 305 height 9
click at [225, 174] on li "John Viserto +16318851002" at bounding box center [376, 178] width 368 height 17
copy span "[PERSON_NAME]"
drag, startPoint x: 337, startPoint y: 57, endPoint x: 331, endPoint y: 58, distance: 5.5
click at [335, 57] on modal-container "Contacts The Jeep Store - JeepStore_YesterdayShow_09-12-25 John Viserto +163188…" at bounding box center [375, 189] width 751 height 378
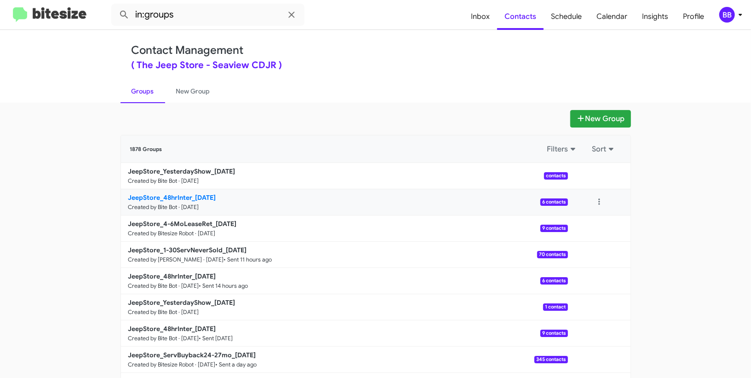
click at [196, 196] on b "JeepStore_48hrInter_09-12-25" at bounding box center [172, 197] width 88 height 8
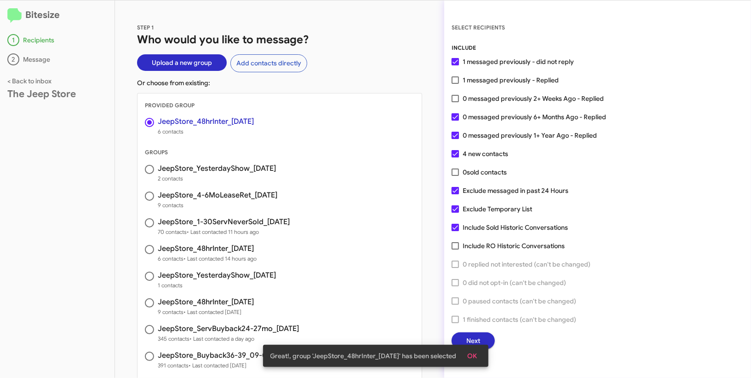
click at [472, 130] on span "0 messaged previously 1+ Year Ago - Replied" at bounding box center [530, 135] width 134 height 11
click at [455, 139] on input "0 messaged previously 1+ Year Ago - Replied" at bounding box center [455, 139] width 0 height 0
checkbox input "false"
drag, startPoint x: 469, startPoint y: 115, endPoint x: 470, endPoint y: 141, distance: 25.8
click at [469, 115] on span "0 messaged previously 6+ Months Ago - Replied" at bounding box center [535, 116] width 144 height 11
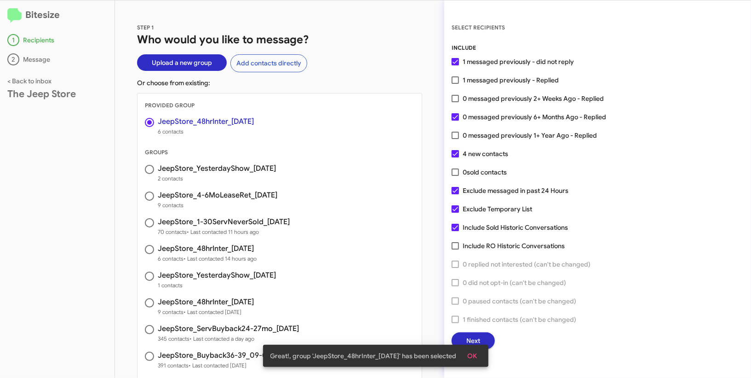
click at [455, 121] on input "0 messaged previously 6+ Months Ago - Replied" at bounding box center [455, 121] width 0 height 0
checkbox input "false"
drag, startPoint x: 472, startPoint y: 355, endPoint x: 472, endPoint y: 343, distance: 12.5
click at [472, 354] on span "OK" at bounding box center [473, 355] width 10 height 17
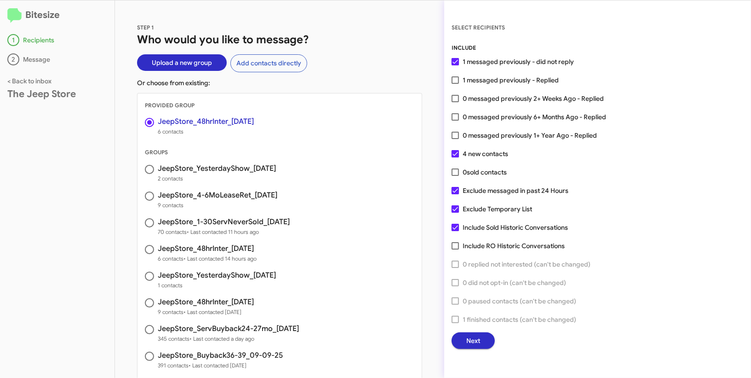
click at [472, 337] on span "Next" at bounding box center [473, 340] width 14 height 17
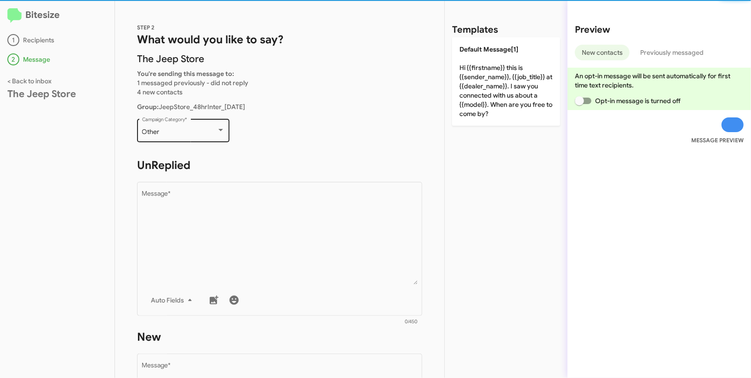
click at [194, 139] on div "Other Campaign Category *" at bounding box center [183, 129] width 83 height 25
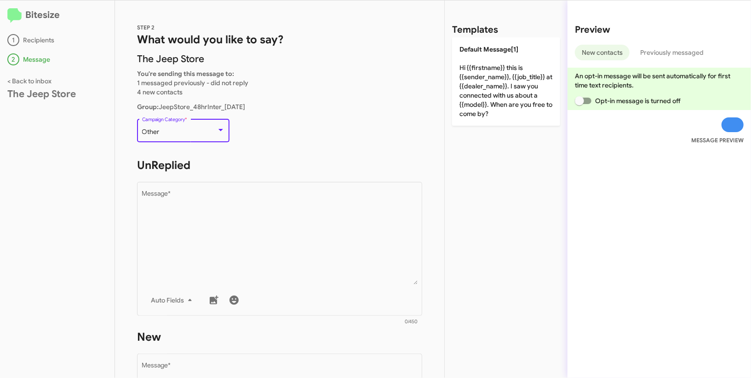
scroll to position [346, 0]
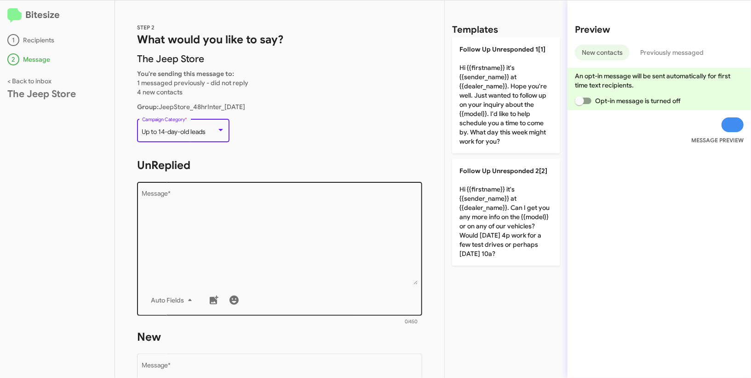
click at [225, 210] on textarea "Message *" at bounding box center [280, 237] width 276 height 94
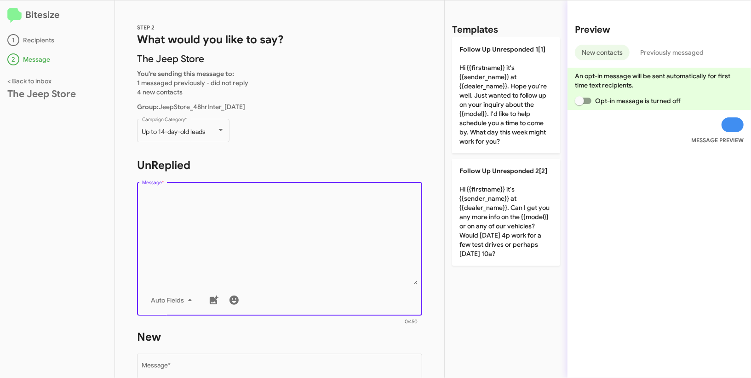
paste textarea ""Hi {{firstname}} this is {{sender_name}}, {{job_title}} at {{dealer_name}}. Ho…"
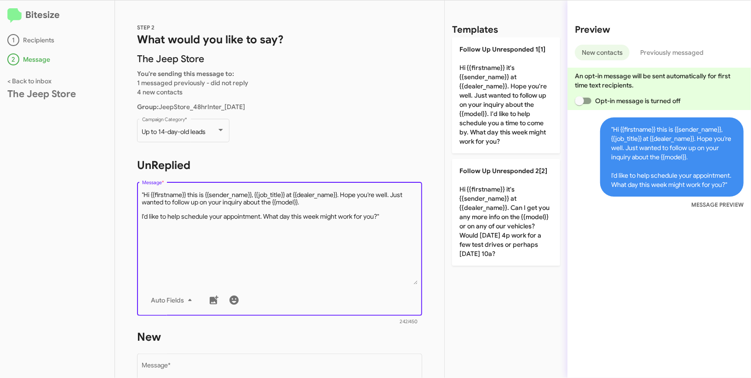
type textarea ""Hi {{firstname}} this is {{sender_name}}, {{job_title}} at {{dealer_name}}. Ho…"
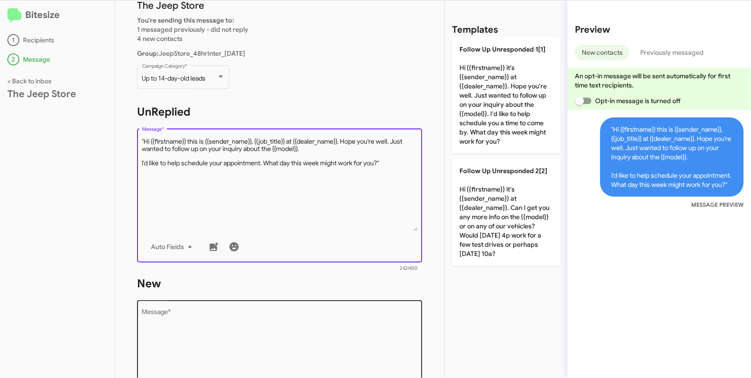
scroll to position [60, 0]
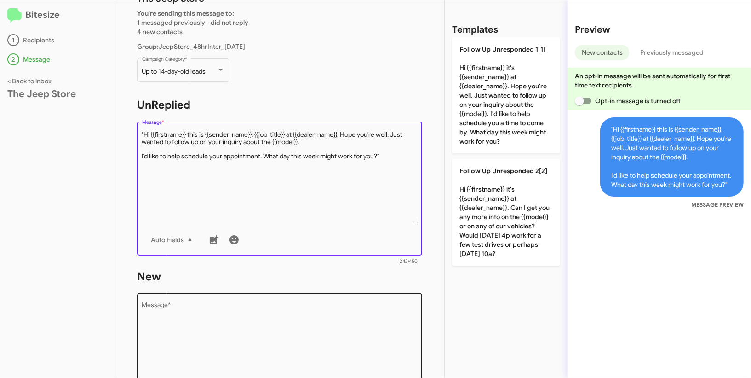
click at [282, 311] on textarea "Message *" at bounding box center [280, 349] width 276 height 94
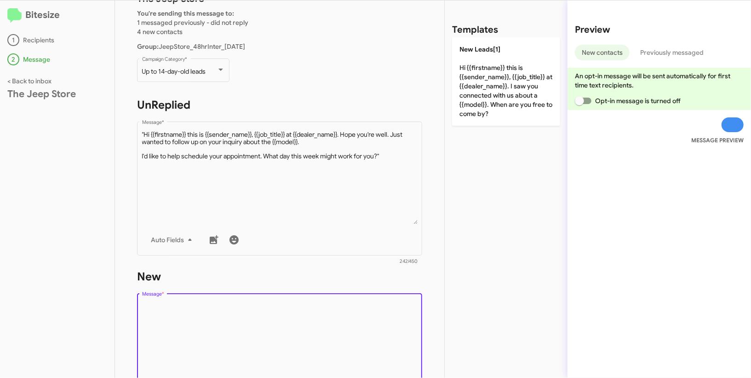
paste textarea "Hi {{firstname}} this is {{sender_name}}, {{job_title}} at {{dealer_name}}. I s…"
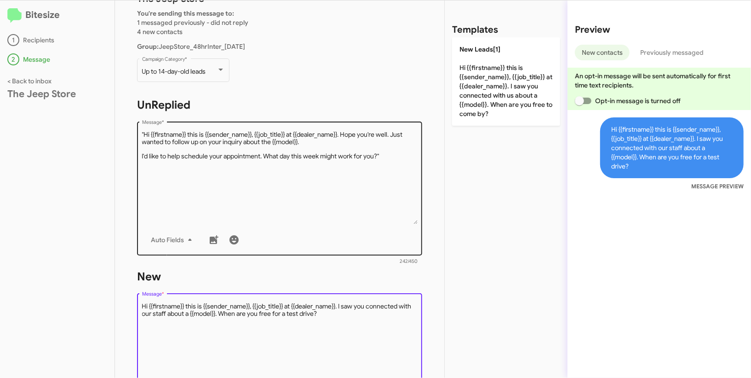
type textarea "Hi {{firstname}} this is {{sender_name}}, {{job_title}} at {{dealer_name}}. I s…"
click at [277, 197] on textarea "Message *" at bounding box center [280, 177] width 276 height 94
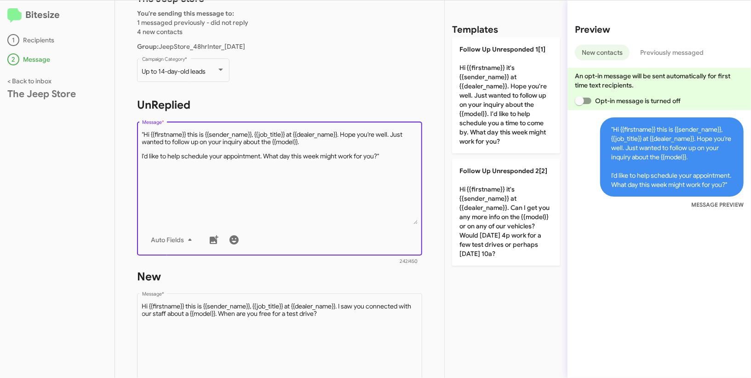
scroll to position [66, 0]
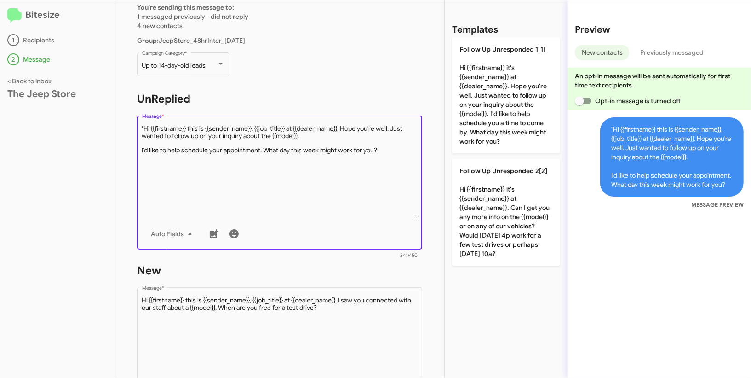
click at [146, 127] on textarea "Message *" at bounding box center [280, 171] width 276 height 94
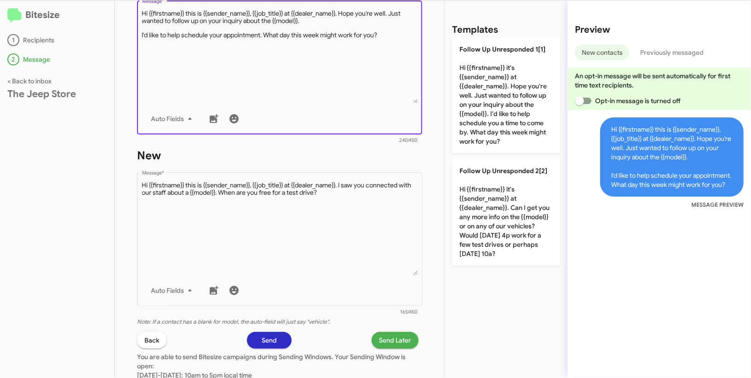
scroll to position [266, 0]
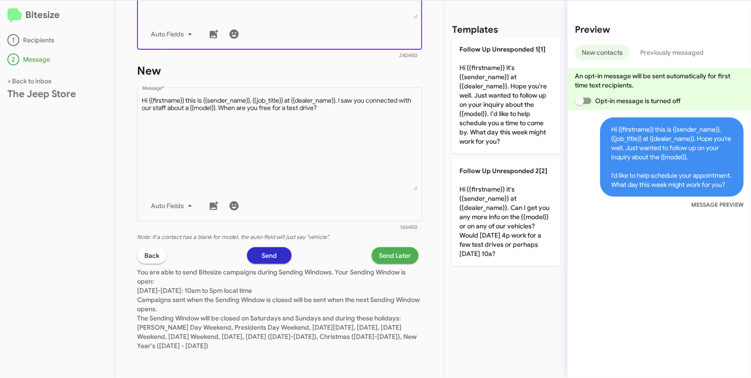
type textarea "Hi {{firstname}} this is {{sender_name}}, {{job_title}} at {{dealer_name}}. Hop…"
click at [395, 258] on span "Send Later" at bounding box center [395, 255] width 32 height 17
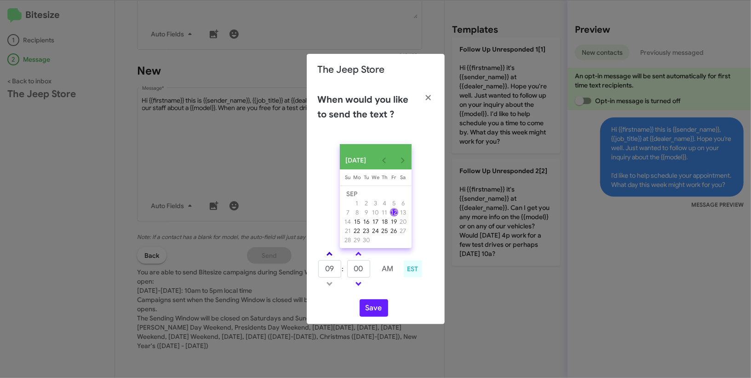
click at [332, 257] on link at bounding box center [330, 253] width 16 height 11
type input "10"
click at [376, 308] on button "Save" at bounding box center [374, 307] width 29 height 17
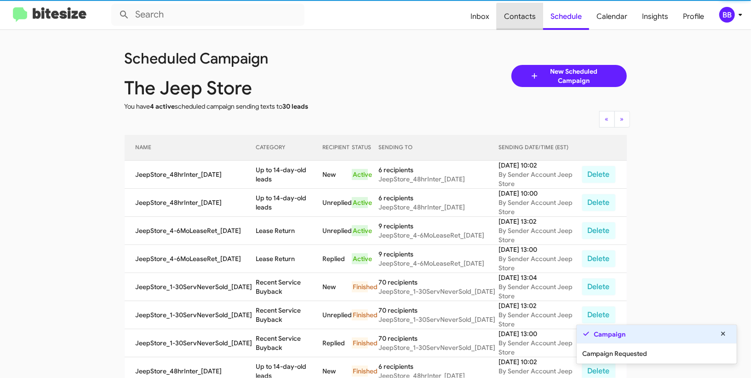
click at [538, 25] on span "Contacts" at bounding box center [520, 16] width 46 height 27
type input "in:groups"
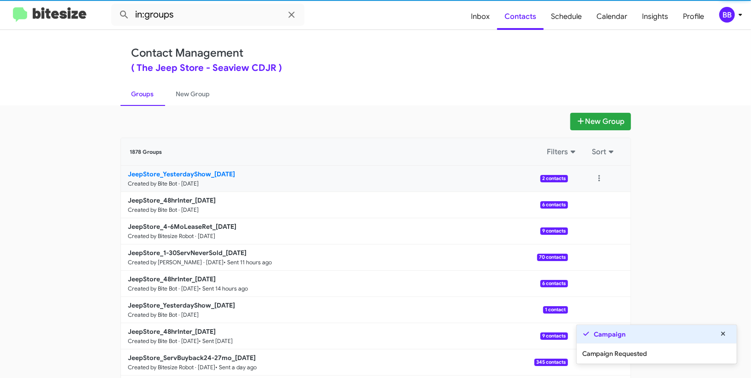
click at [206, 178] on link "JeepStore_YesterdayShow_09-12-25 Created by Bite Bot · Sep 12, 2025 2 contacts" at bounding box center [344, 179] width 447 height 26
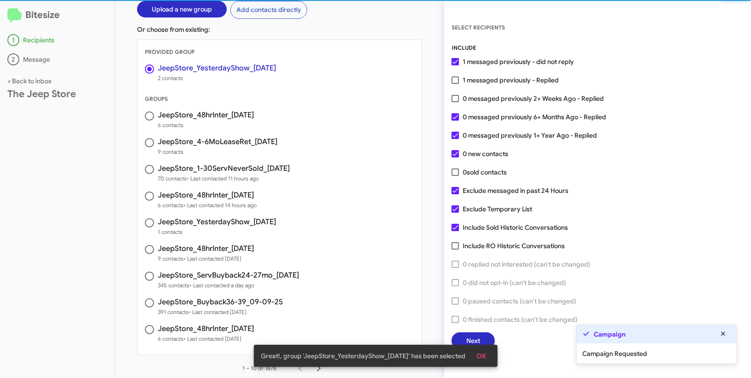
scroll to position [68, 0]
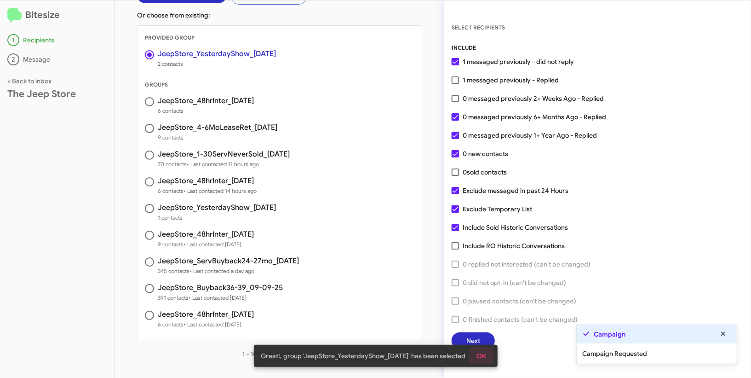
drag, startPoint x: 486, startPoint y: 357, endPoint x: 483, endPoint y: 350, distance: 7.3
click at [486, 357] on span "OK" at bounding box center [482, 355] width 10 height 17
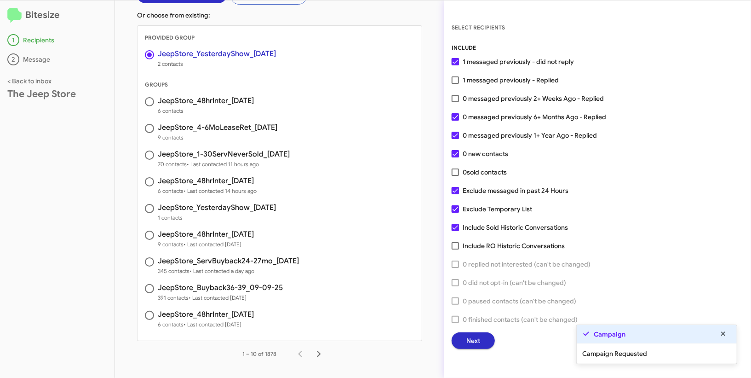
click at [478, 335] on span "Next" at bounding box center [473, 340] width 14 height 17
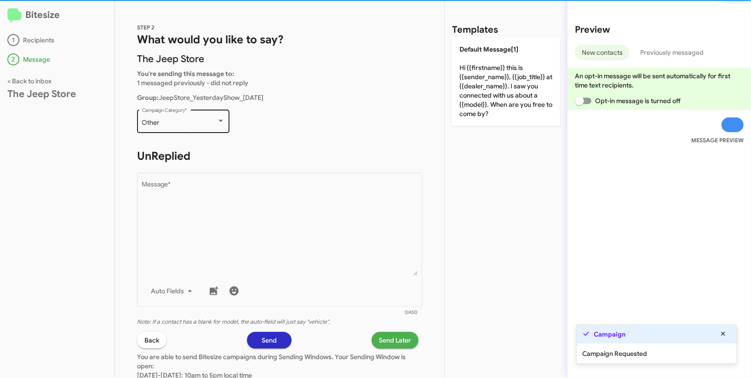
click at [204, 125] on div "Other" at bounding box center [179, 122] width 75 height 7
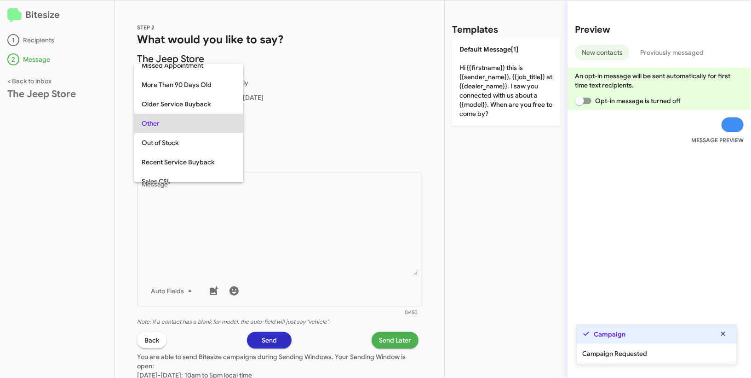
scroll to position [249, 0]
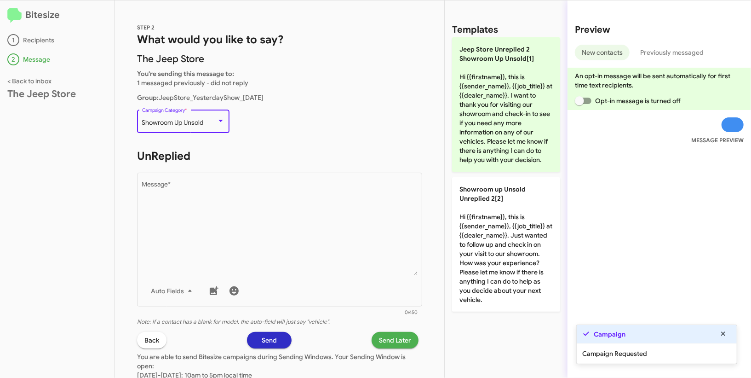
drag, startPoint x: 234, startPoint y: 209, endPoint x: 448, endPoint y: 89, distance: 245.5
click at [236, 208] on textarea "Message *" at bounding box center [280, 228] width 276 height 94
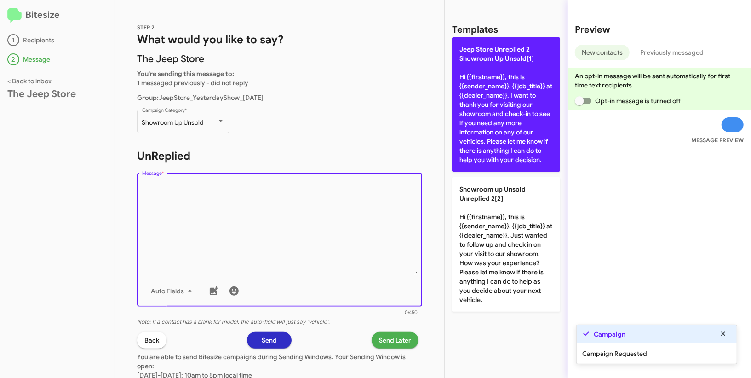
click at [502, 76] on p "Jeep Store Unreplied 2 Showroom Up Unsold[1] Hi {{firstname}}, this is {{sender…" at bounding box center [506, 104] width 108 height 134
type textarea "Hi {{firstname}}, this is {{sender_name}}, {{job_title}} at {{dealer_name}}. I …"
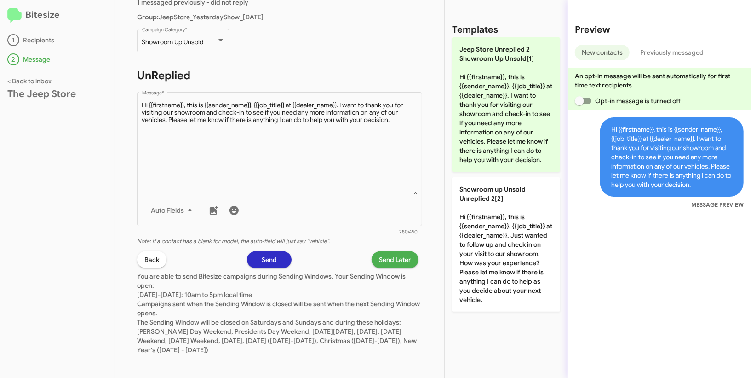
scroll to position [85, 0]
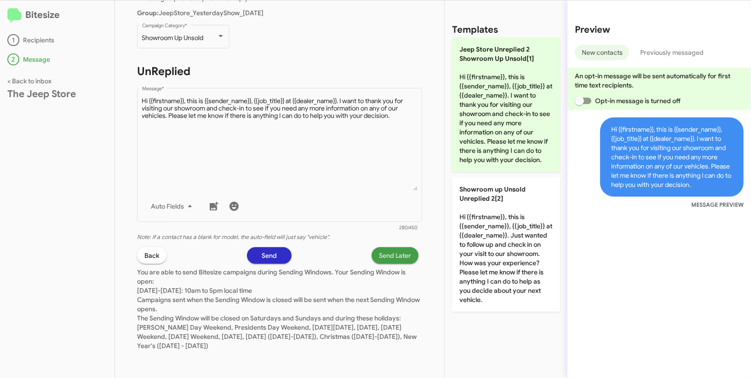
click at [394, 252] on span "Send Later" at bounding box center [395, 255] width 32 height 17
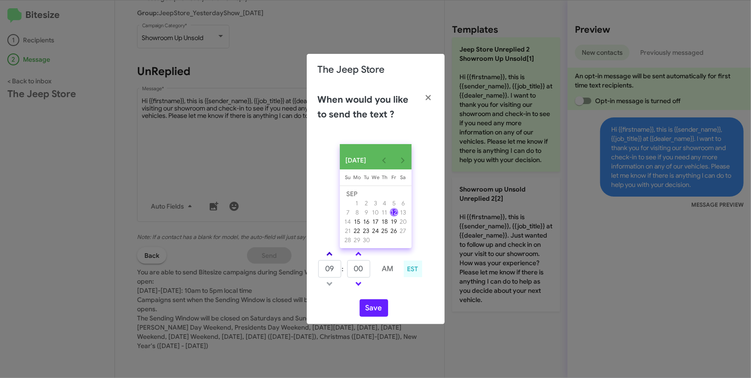
click at [330, 257] on span at bounding box center [330, 255] width 6 height 6
type input "10"
click at [364, 257] on link at bounding box center [359, 253] width 16 height 11
type input "05"
click at [222, 139] on modal-container "The Jeep Store When would you like to send the text ? SEP 2025 Sunday Su Monday…" at bounding box center [375, 189] width 751 height 378
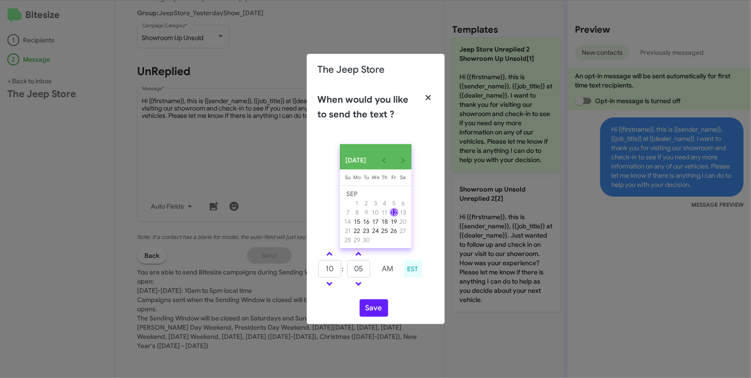
click at [433, 95] on icon "button" at bounding box center [428, 97] width 11 height 8
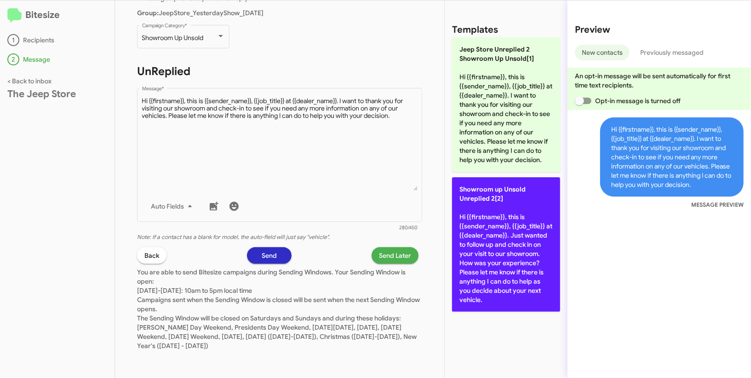
click at [508, 210] on p "Showroom up Unsold Unreplied 2[2] Hi {{firstname}}, this is {{sender_name}}, {{…" at bounding box center [506, 244] width 108 height 134
type textarea "Hi {{firstname}}, this is {{sender_name}}, {{job_title}} at {{dealer_name}}. Ju…"
click at [513, 212] on p "Showroom up Unsold Unreplied 2[2] Hi {{firstname}}, this is {{sender_name}}, {{…" at bounding box center [506, 244] width 108 height 134
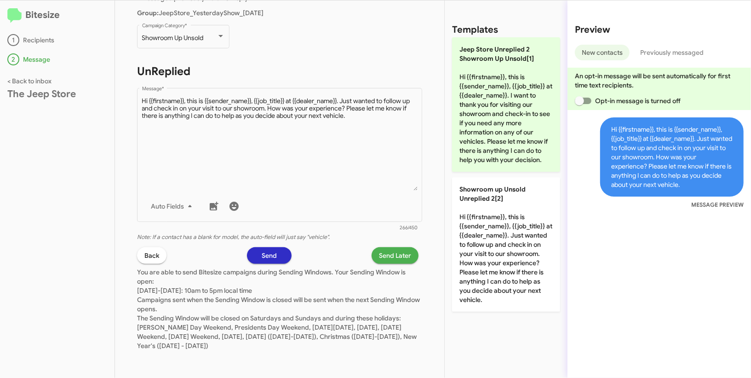
click at [389, 252] on span "Send Later" at bounding box center [395, 255] width 32 height 17
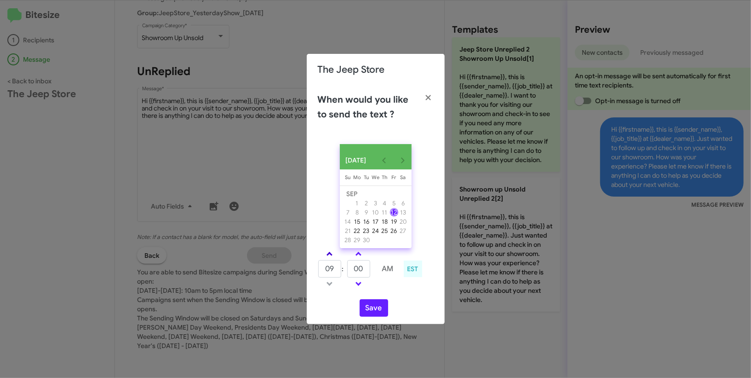
drag, startPoint x: 332, startPoint y: 258, endPoint x: 337, endPoint y: 258, distance: 5.5
click at [332, 258] on span at bounding box center [330, 255] width 6 height 6
type input "10"
click at [368, 253] on td at bounding box center [359, 254] width 24 height 12
drag, startPoint x: 359, startPoint y: 255, endPoint x: 393, endPoint y: 308, distance: 62.3
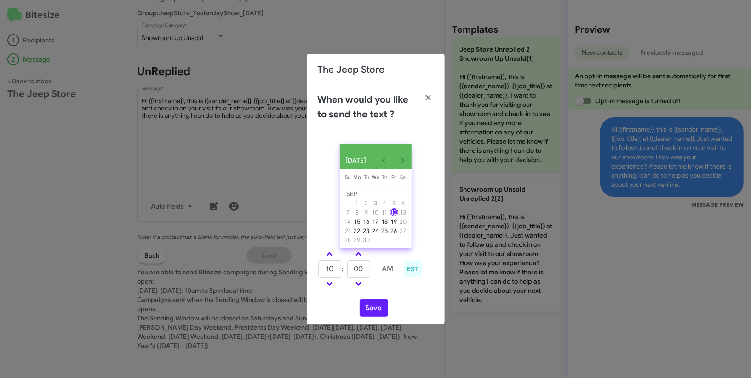
click at [359, 257] on span at bounding box center [359, 255] width 6 height 6
type input "05"
drag, startPoint x: 381, startPoint y: 315, endPoint x: 384, endPoint y: 306, distance: 9.3
click at [381, 314] on button "Save" at bounding box center [374, 307] width 29 height 17
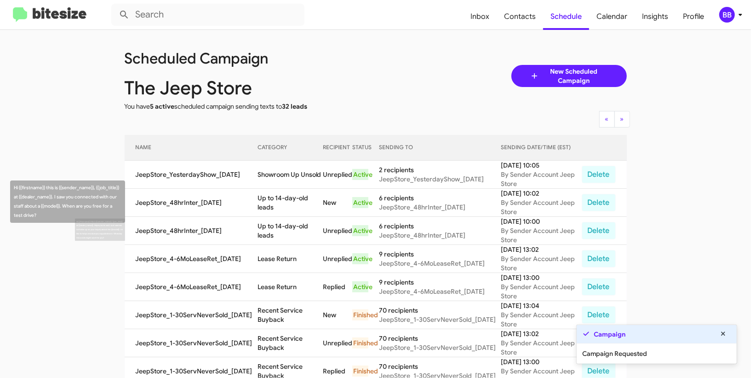
click at [286, 226] on td "Up to 14-day-old leads" at bounding box center [290, 231] width 65 height 28
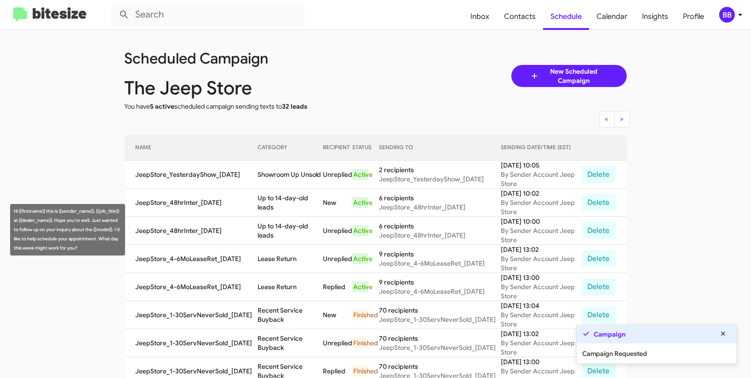
click at [286, 226] on td "Up to 14-day-old leads" at bounding box center [290, 231] width 65 height 28
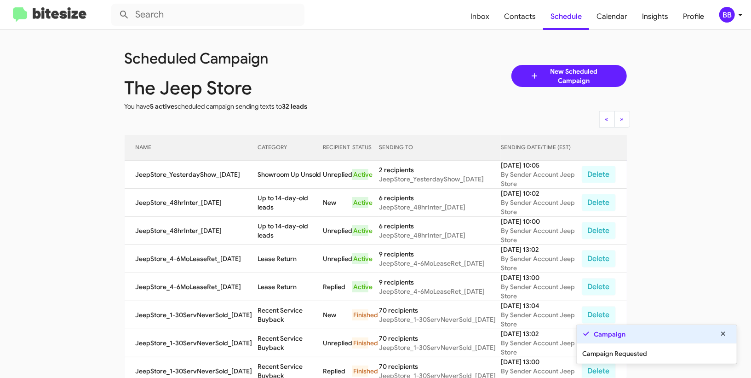
copy td "Up to 14-day-old leads"
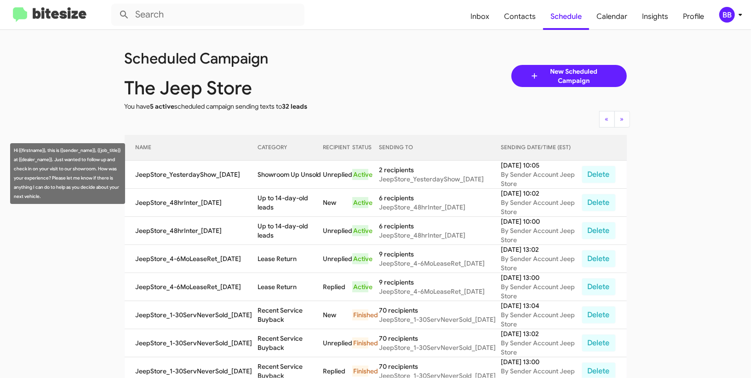
click at [289, 165] on td "Showroom Up Unsold" at bounding box center [290, 175] width 65 height 28
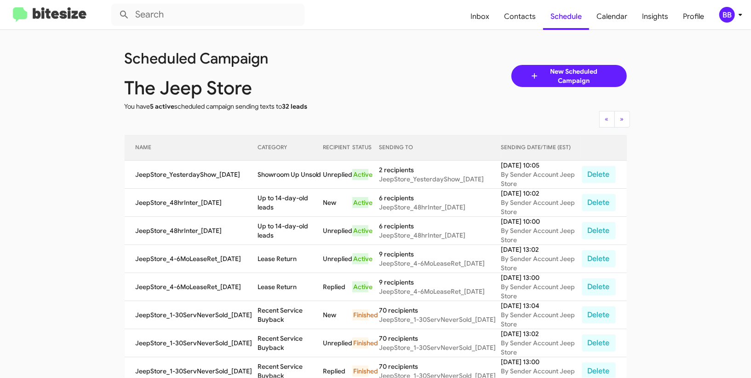
click at [289, 165] on td "Showroom Up Unsold" at bounding box center [290, 175] width 65 height 28
click at [290, 167] on td "Showroom Up Unsold" at bounding box center [290, 175] width 65 height 28
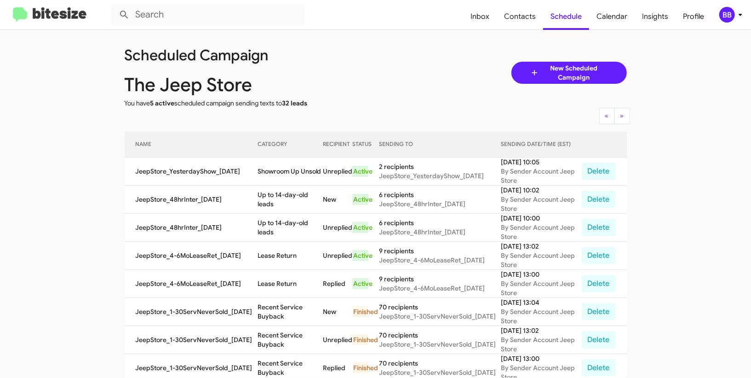
click at [302, 176] on td "Showroom Up Unsold" at bounding box center [290, 171] width 65 height 28
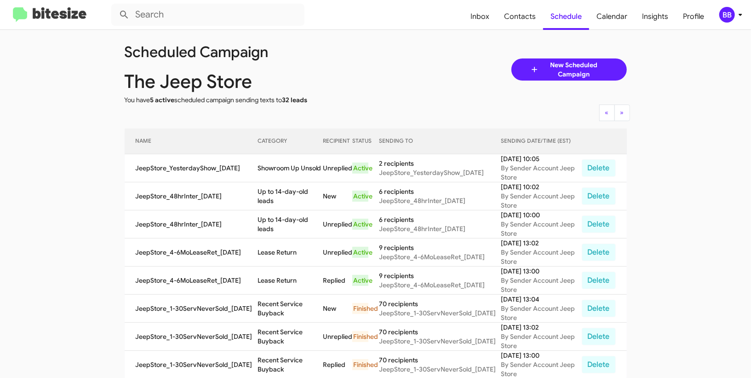
click at [301, 176] on td "Showroom Up Unsold" at bounding box center [290, 168] width 65 height 28
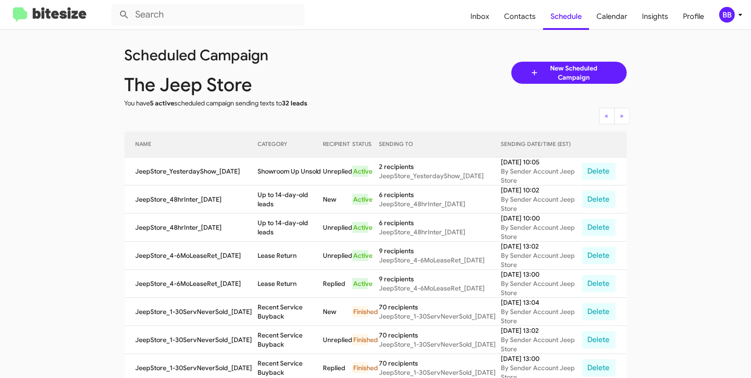
scroll to position [2, 0]
copy td "Showroom Up Unsold"
